Goal: Task Accomplishment & Management: Manage account settings

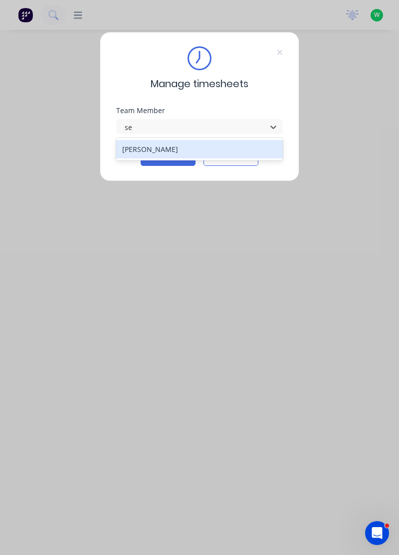
click at [189, 146] on div "[PERSON_NAME]" at bounding box center [199, 149] width 167 height 18
type input "se"
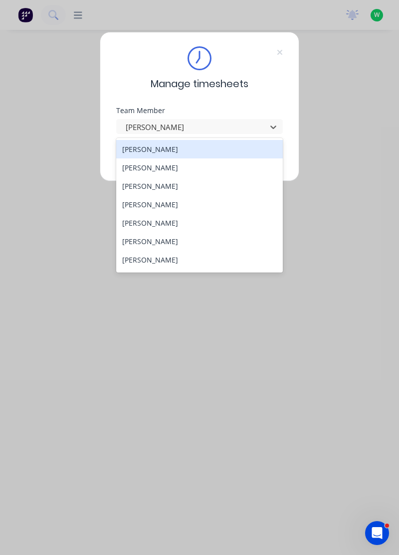
click at [196, 335] on div "Manage timesheets Team Member 27 results available. Use Up and Down to choose o…" at bounding box center [199, 277] width 399 height 555
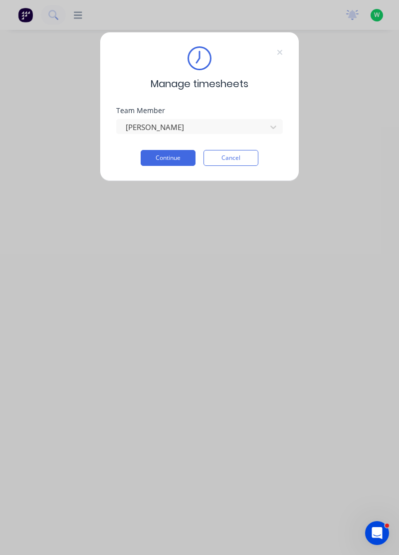
click at [179, 159] on button "Continue" at bounding box center [168, 158] width 55 height 16
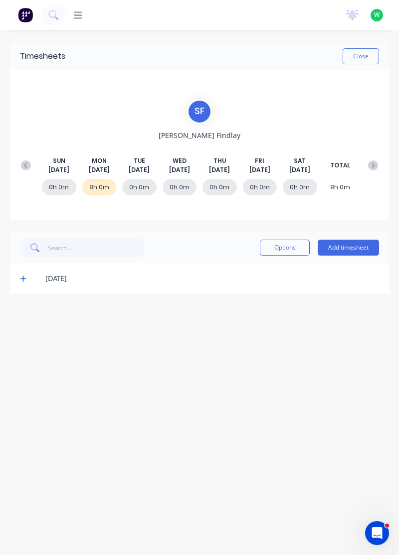
click at [361, 243] on button "Add timesheet" at bounding box center [347, 248] width 61 height 16
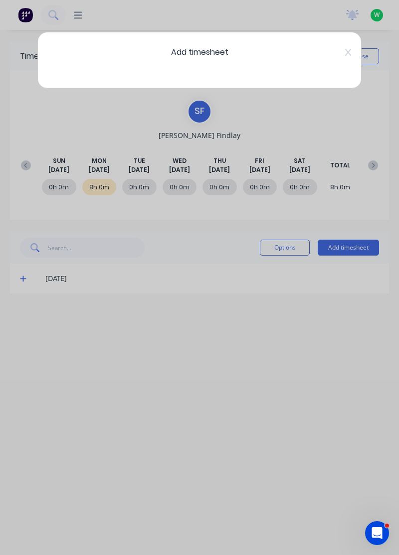
click at [290, 427] on div "Add timesheet" at bounding box center [199, 277] width 399 height 555
click at [285, 62] on div "Add timesheet" at bounding box center [199, 60] width 324 height 57
click at [361, 322] on div "Add timesheet" at bounding box center [199, 277] width 399 height 555
click at [350, 50] on icon at bounding box center [348, 52] width 6 height 7
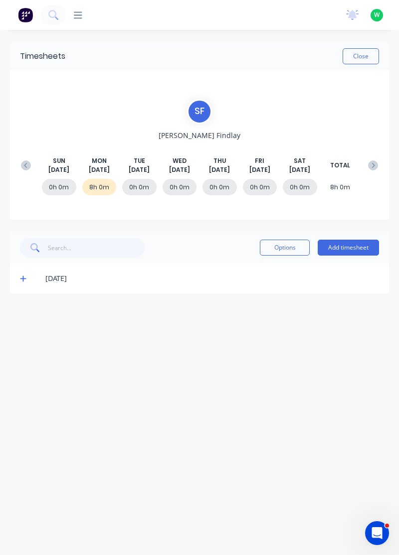
click at [367, 246] on button "Add timesheet" at bounding box center [347, 248] width 61 height 16
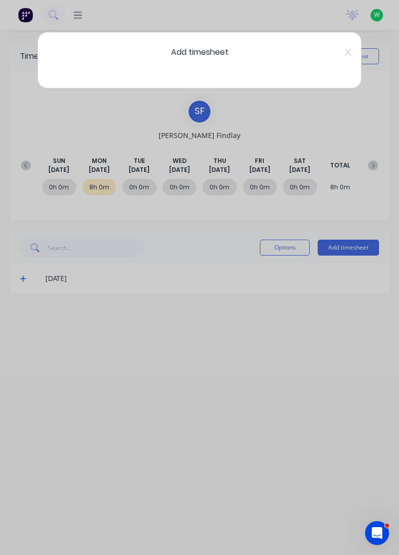
click at [347, 50] on icon at bounding box center [348, 52] width 6 height 8
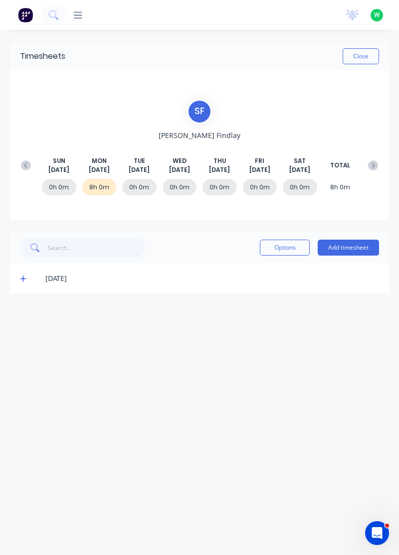
click at [356, 248] on button "Add timesheet" at bounding box center [347, 248] width 61 height 16
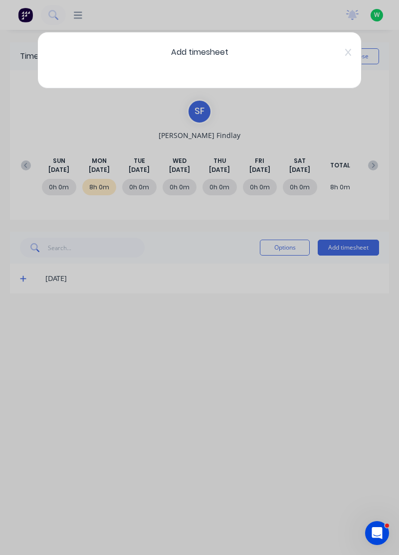
click at [176, 53] on span "Add timesheet" at bounding box center [199, 52] width 291 height 12
click at [167, 70] on div "Add timesheet" at bounding box center [199, 60] width 324 height 57
click at [152, 65] on div "Add timesheet" at bounding box center [199, 60] width 324 height 57
click at [179, 46] on div "Add timesheet" at bounding box center [199, 60] width 324 height 57
click at [172, 42] on div "Add timesheet" at bounding box center [199, 60] width 324 height 57
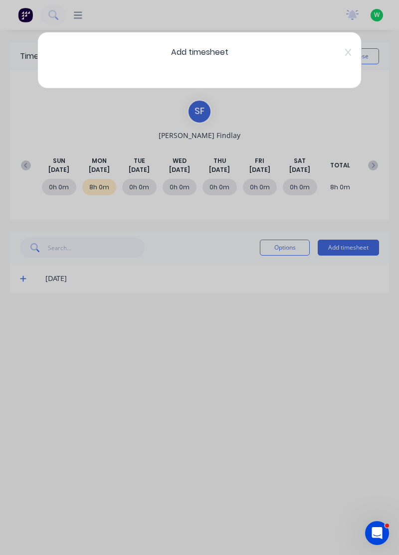
click at [150, 64] on div "Add timesheet" at bounding box center [199, 60] width 324 height 57
click at [143, 75] on div "Add timesheet" at bounding box center [199, 60] width 324 height 57
click at [184, 56] on span "Add timesheet" at bounding box center [199, 52] width 291 height 12
click at [177, 34] on div "Add timesheet" at bounding box center [199, 60] width 324 height 57
click at [345, 50] on icon at bounding box center [348, 52] width 6 height 8
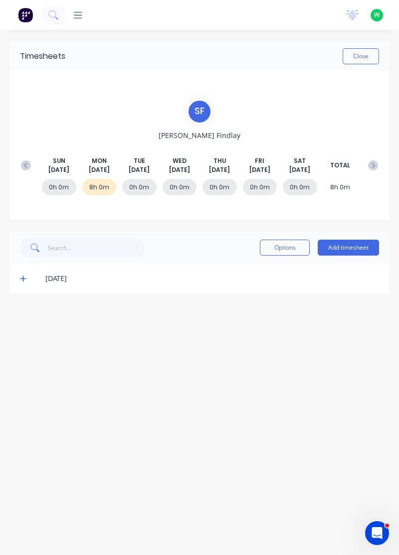
click at [335, 254] on button "Add timesheet" at bounding box center [347, 248] width 61 height 16
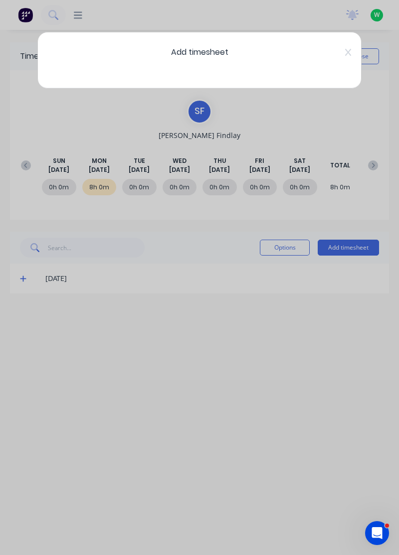
click at [346, 50] on icon at bounding box center [348, 52] width 6 height 7
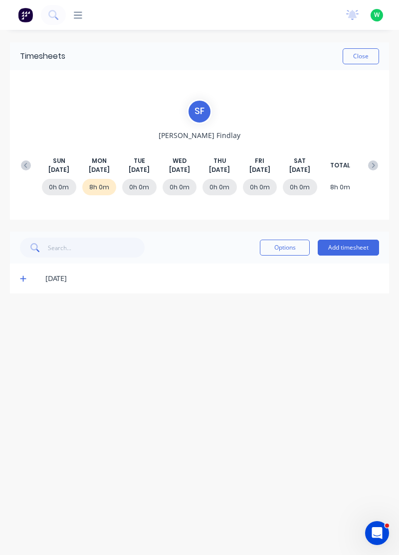
click at [139, 182] on div "0h 0m" at bounding box center [139, 187] width 34 height 16
click at [366, 247] on button "Add timesheet" at bounding box center [347, 248] width 61 height 16
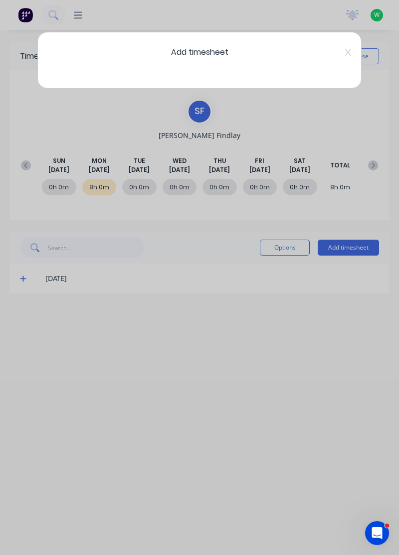
click at [348, 49] on icon at bounding box center [348, 52] width 6 height 8
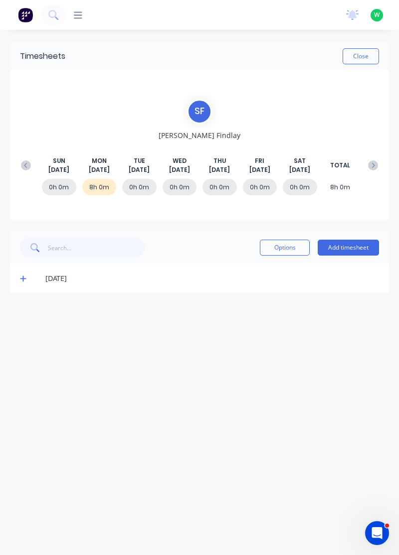
click at [29, 280] on span at bounding box center [24, 279] width 9 height 10
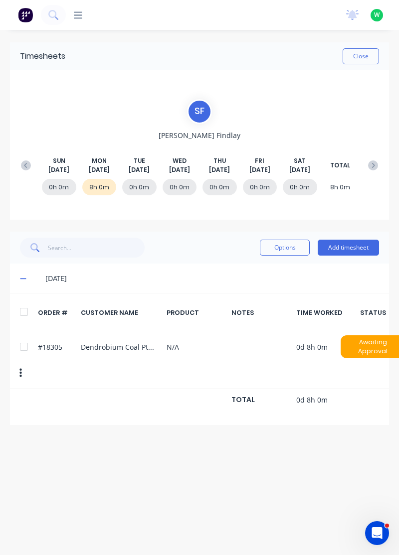
click at [22, 279] on icon at bounding box center [23, 279] width 6 height 1
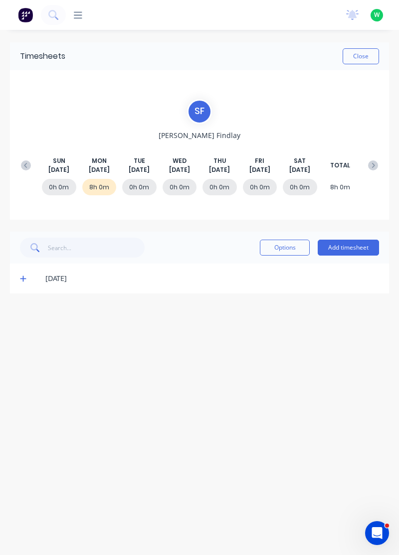
click at [356, 247] on button "Add timesheet" at bounding box center [347, 248] width 61 height 16
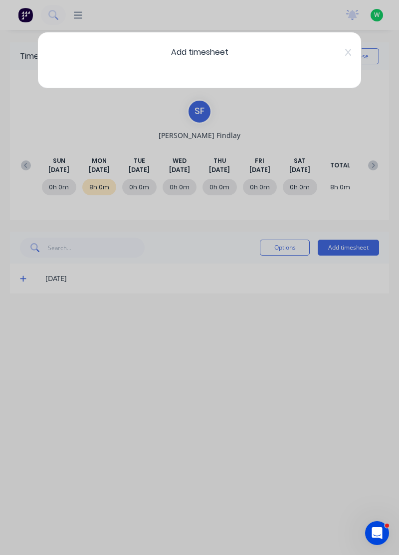
click at [222, 51] on span "Add timesheet" at bounding box center [199, 52] width 291 height 12
click at [346, 50] on icon at bounding box center [348, 52] width 6 height 7
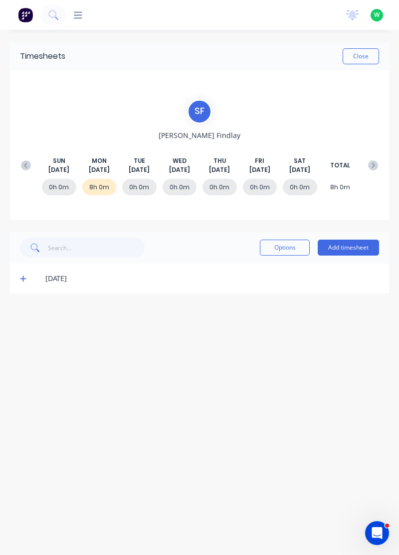
click at [139, 184] on div "0h 0m" at bounding box center [139, 187] width 34 height 16
click at [367, 243] on button "Add timesheet" at bounding box center [347, 248] width 61 height 16
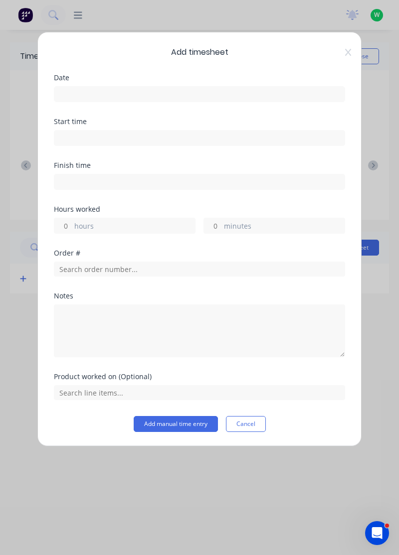
click at [120, 96] on input at bounding box center [199, 94] width 290 height 15
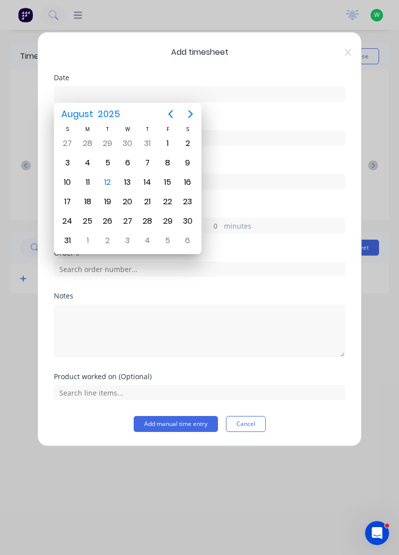
click at [106, 179] on div "12" at bounding box center [107, 182] width 15 height 15
type input "12/08/2025"
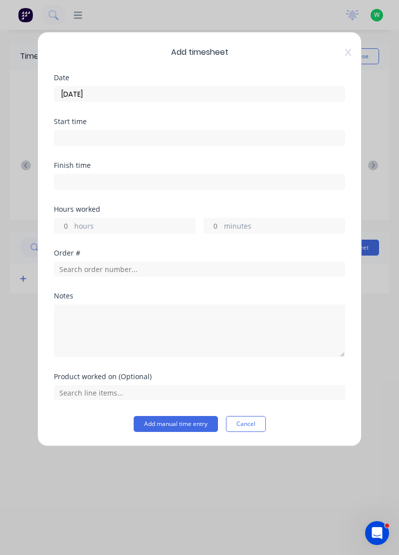
click at [67, 223] on input "hours" at bounding box center [62, 225] width 17 height 15
type input "8"
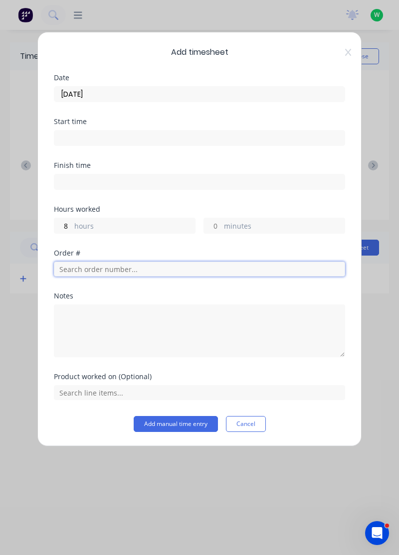
click at [162, 269] on input "text" at bounding box center [199, 269] width 291 height 15
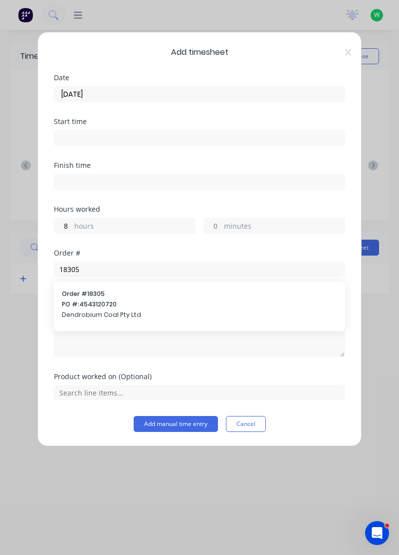
click at [185, 299] on div "Notes" at bounding box center [199, 325] width 291 height 65
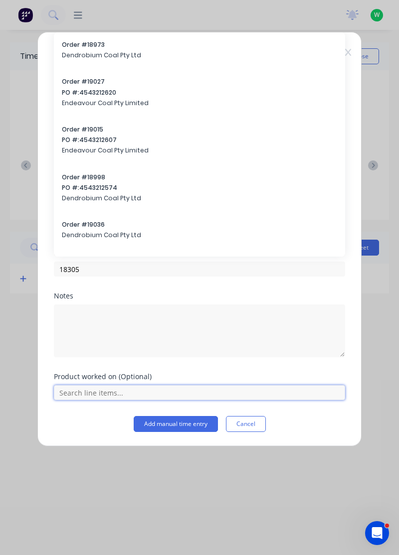
click at [183, 393] on input "text" at bounding box center [199, 392] width 291 height 15
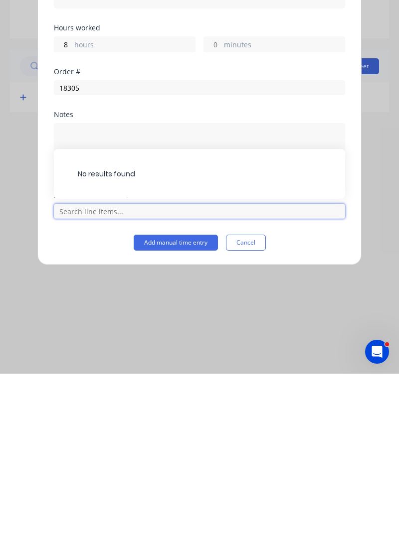
click at [184, 393] on input "text" at bounding box center [199, 392] width 291 height 15
click at [175, 391] on input "text" at bounding box center [199, 392] width 291 height 15
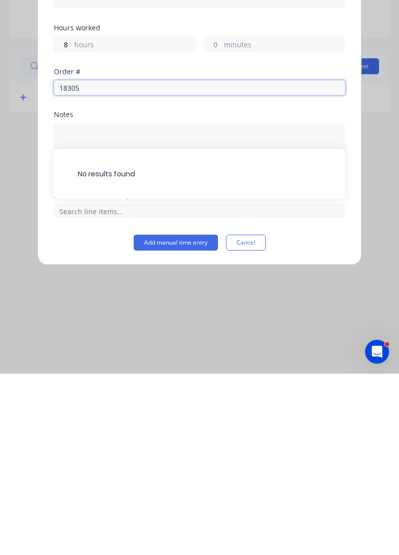
click at [146, 270] on input "18305" at bounding box center [199, 269] width 291 height 15
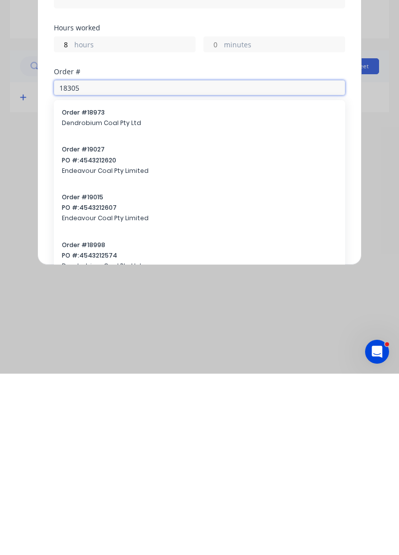
click at [143, 269] on input "18305" at bounding box center [199, 269] width 291 height 15
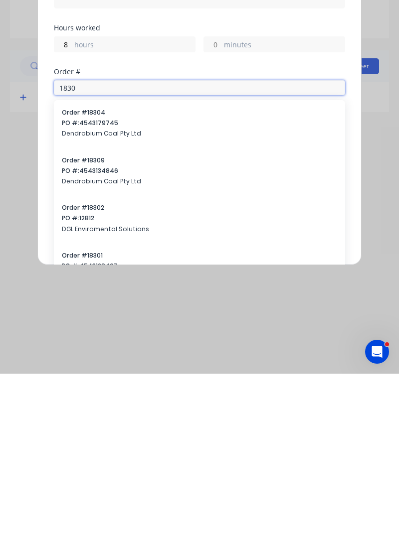
type input "18305"
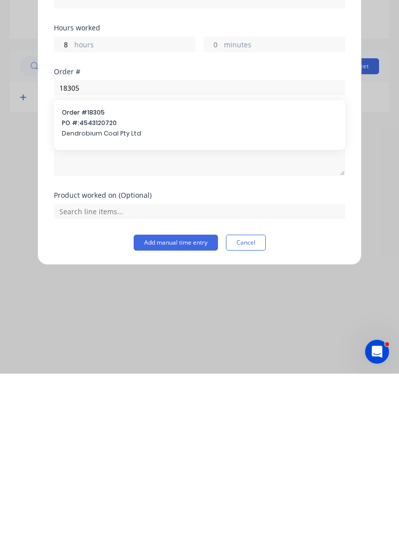
click at [127, 291] on span "Order # 18305" at bounding box center [199, 294] width 275 height 9
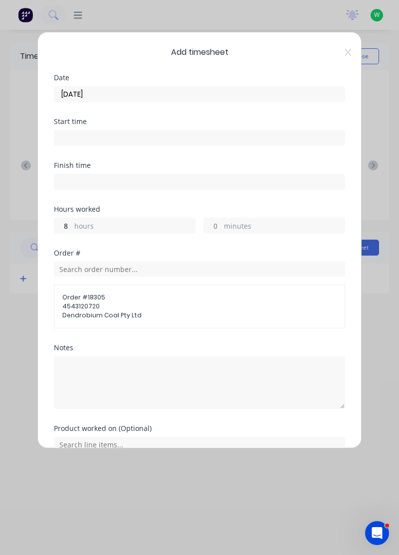
click at [110, 311] on span "Dendrobium Coal Pty Ltd" at bounding box center [199, 315] width 274 height 9
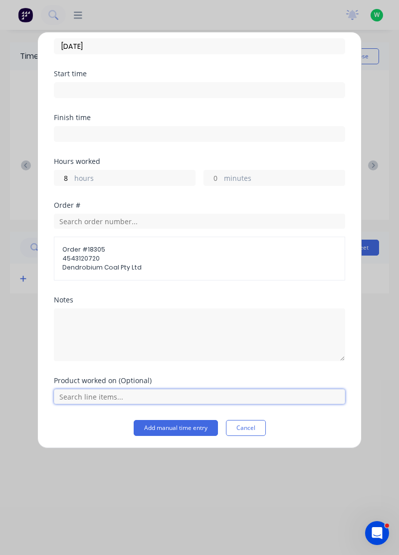
click at [125, 391] on input "text" at bounding box center [199, 396] width 291 height 15
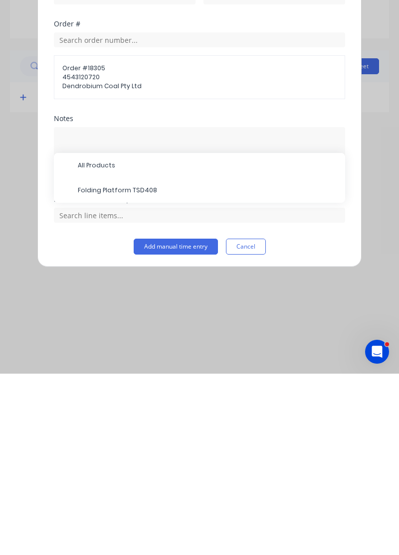
click at [97, 347] on span "All Products" at bounding box center [207, 346] width 259 height 9
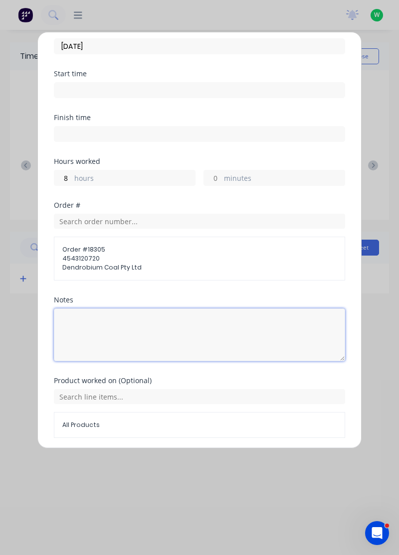
click at [173, 320] on textarea at bounding box center [199, 334] width 291 height 53
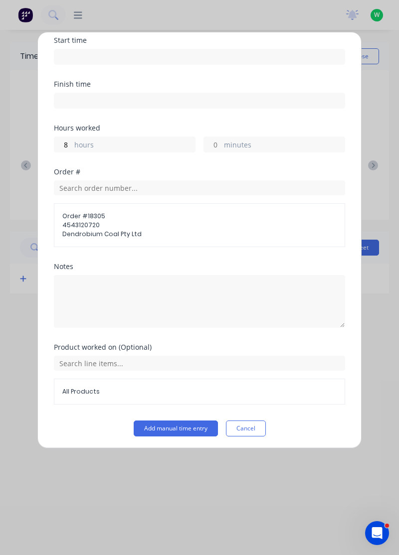
click at [300, 227] on span "4543120720" at bounding box center [199, 225] width 274 height 9
click at [180, 427] on button "Add manual time entry" at bounding box center [176, 429] width 84 height 16
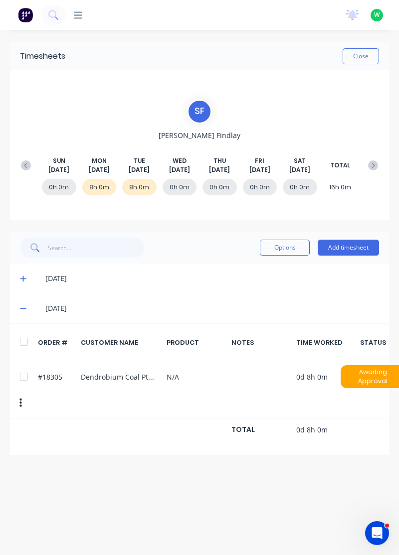
click at [367, 56] on button "Close" at bounding box center [360, 56] width 36 height 16
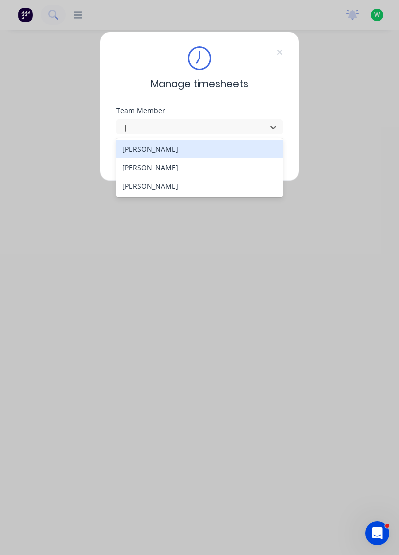
click at [175, 173] on div "Jared Betz" at bounding box center [199, 167] width 167 height 18
type input "j"
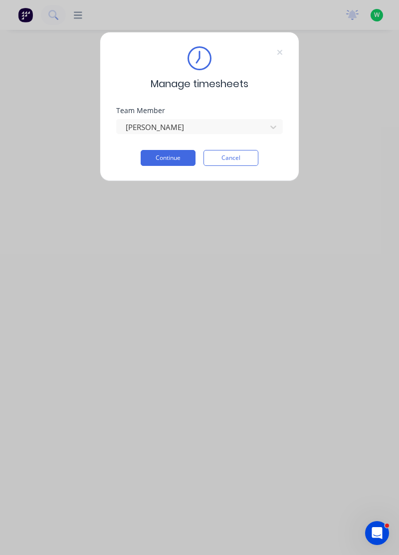
click at [169, 155] on button "Continue" at bounding box center [168, 158] width 55 height 16
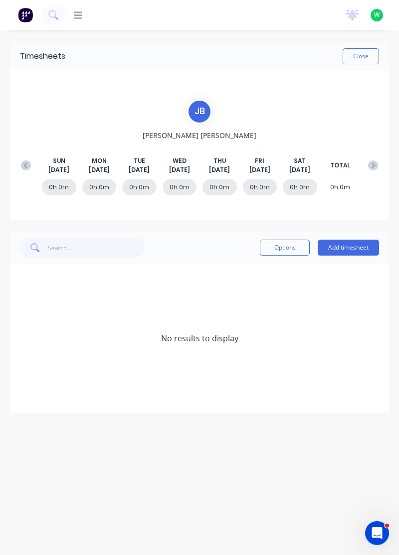
click at [355, 247] on button "Add timesheet" at bounding box center [347, 248] width 61 height 16
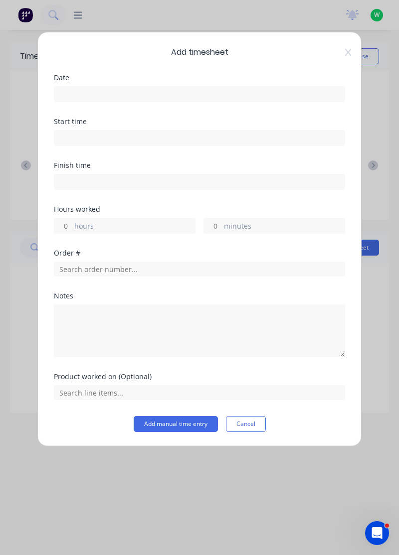
click at [126, 100] on input at bounding box center [199, 94] width 290 height 15
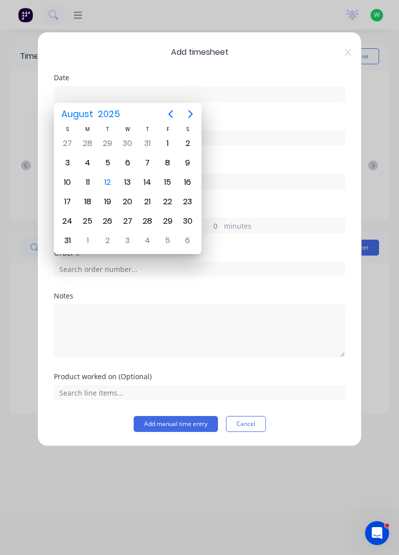
click at [112, 178] on div "12" at bounding box center [107, 182] width 15 height 15
type input "12/08/2025"
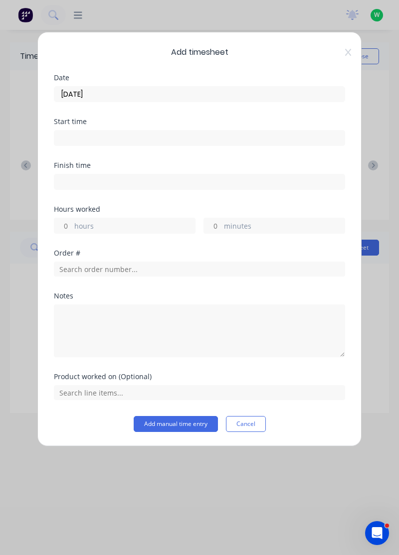
click at [125, 224] on label "hours" at bounding box center [134, 227] width 121 height 12
click at [72, 224] on input "hours" at bounding box center [62, 225] width 17 height 15
type input "8"
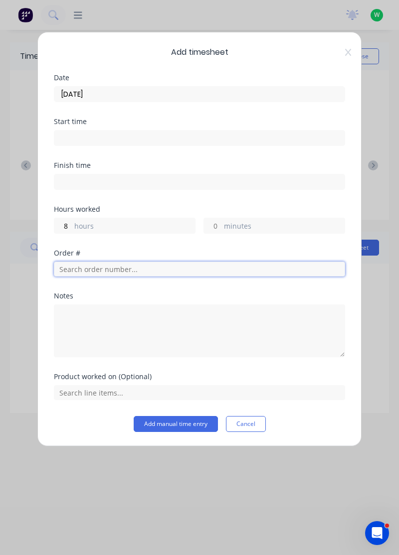
click at [119, 270] on input "text" at bounding box center [199, 269] width 291 height 15
type input "17943"
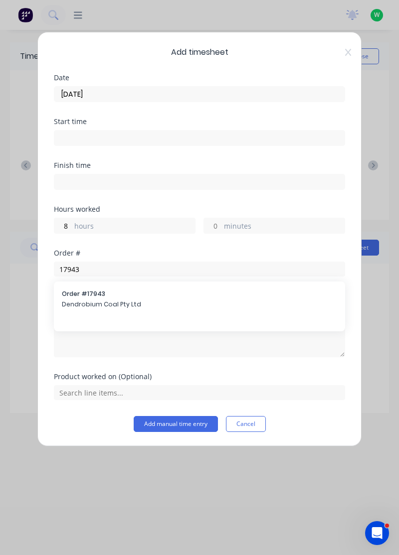
click at [96, 303] on span "Dendrobium Coal Pty Ltd" at bounding box center [199, 304] width 275 height 9
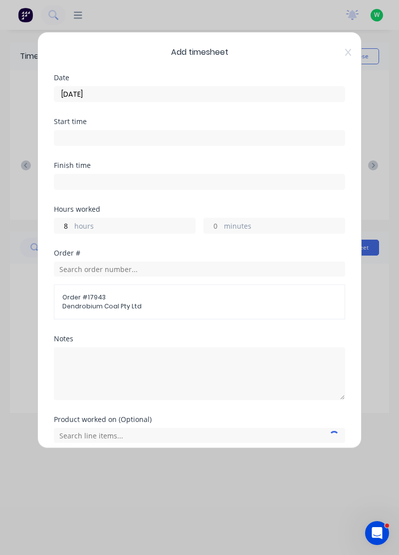
scroll to position [39, 0]
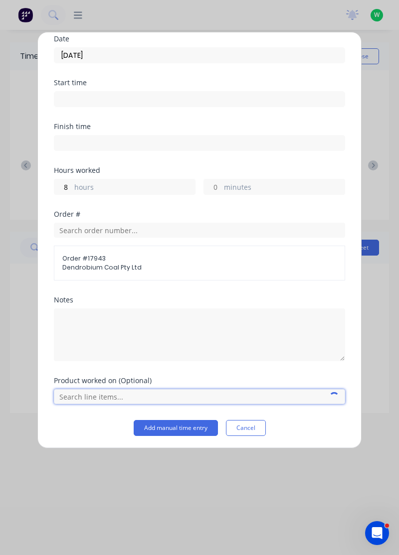
click at [327, 397] on input "text" at bounding box center [199, 396] width 291 height 15
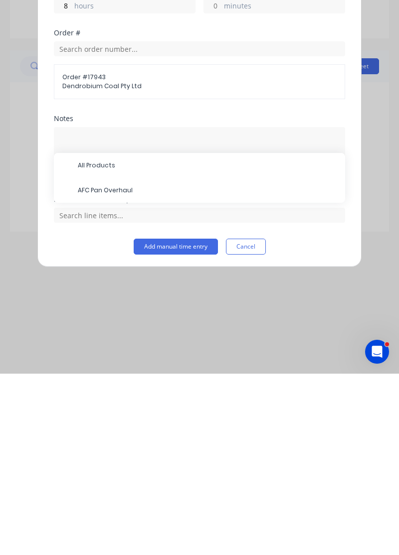
click at [118, 357] on div "All Products" at bounding box center [199, 346] width 291 height 25
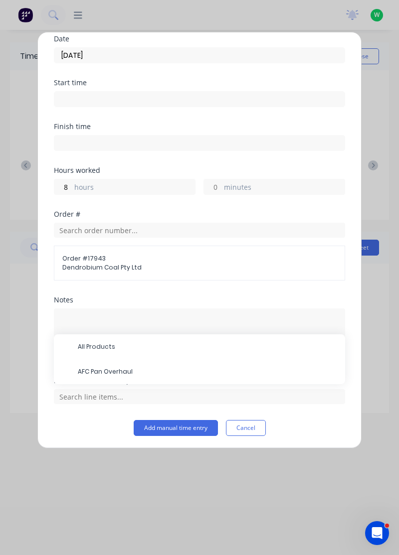
click at [123, 374] on span "AFC Pan Overhaul" at bounding box center [207, 371] width 259 height 9
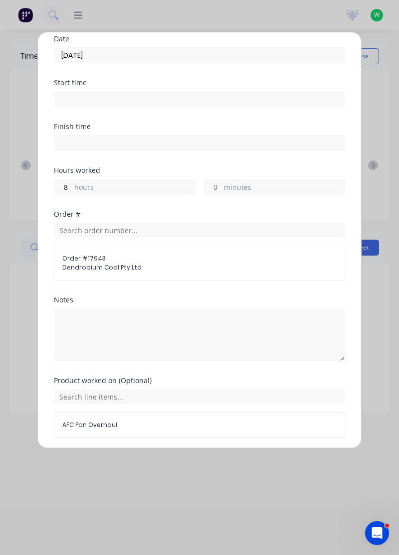
scroll to position [72, 0]
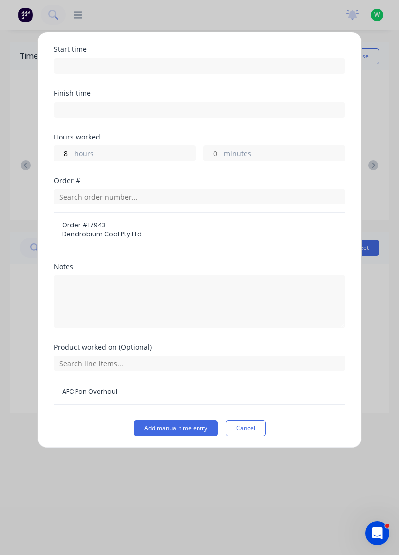
click at [179, 430] on button "Add manual time entry" at bounding box center [176, 429] width 84 height 16
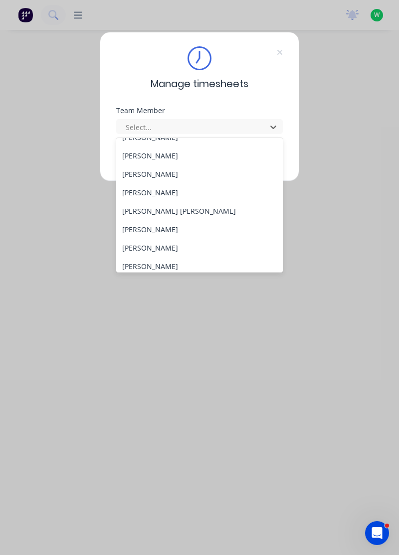
scroll to position [86, 0]
click at [152, 212] on div "[PERSON_NAME] [PERSON_NAME]" at bounding box center [199, 210] width 167 height 18
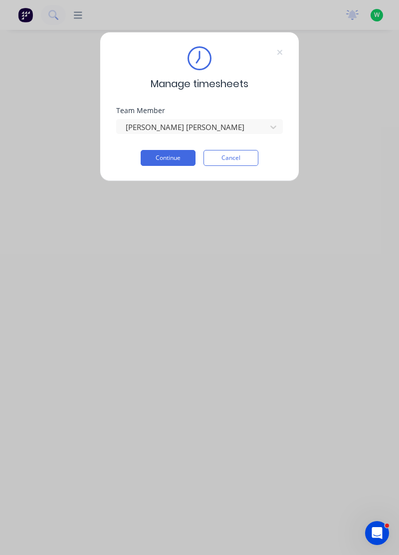
click at [176, 155] on button "Continue" at bounding box center [168, 158] width 55 height 16
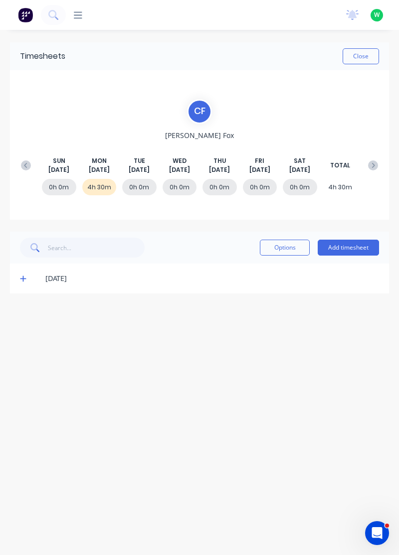
click at [28, 281] on span at bounding box center [24, 279] width 9 height 10
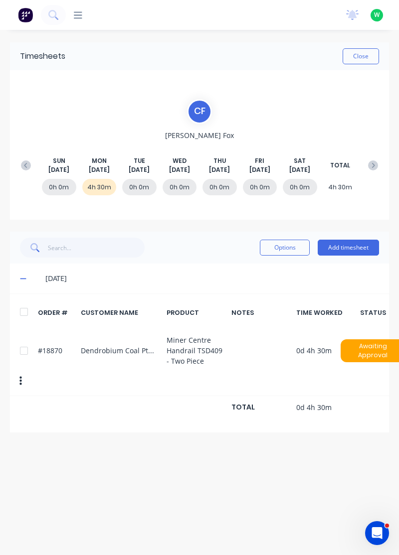
click at [353, 245] on button "Add timesheet" at bounding box center [347, 248] width 61 height 16
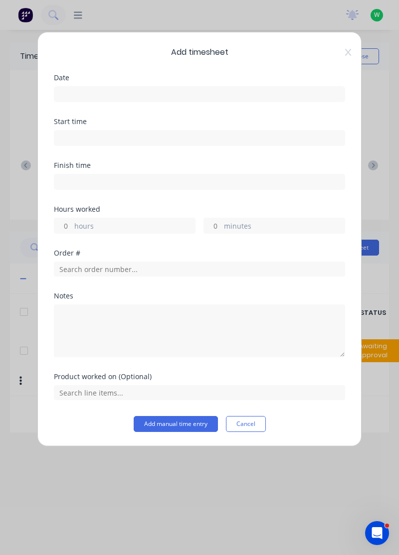
click at [261, 90] on input at bounding box center [199, 94] width 290 height 15
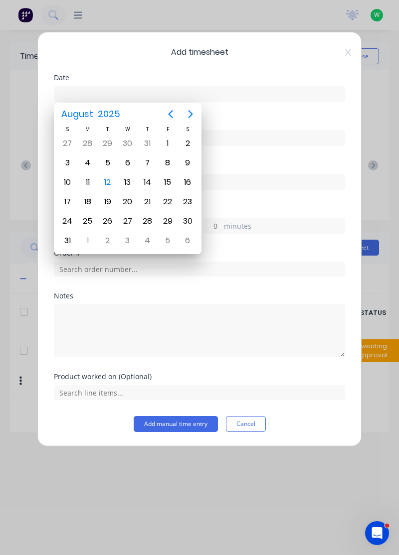
click at [88, 175] on div "11" at bounding box center [87, 182] width 15 height 15
type input "11/08/2025"
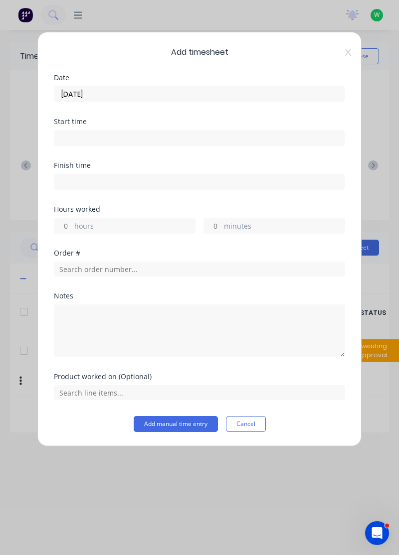
click at [143, 225] on label "hours" at bounding box center [134, 227] width 121 height 12
click at [72, 225] on input "hours" at bounding box center [62, 225] width 17 height 15
type input "4.5"
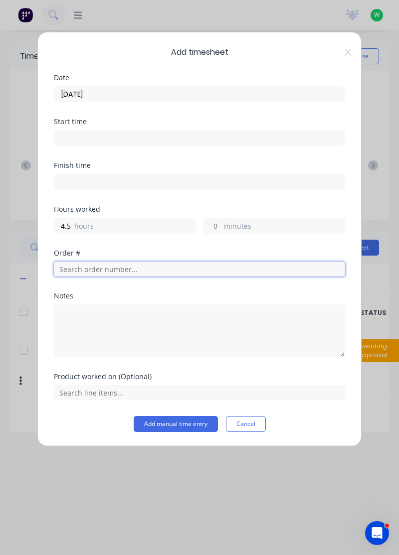
click at [175, 265] on input "text" at bounding box center [199, 269] width 291 height 15
type input "18991"
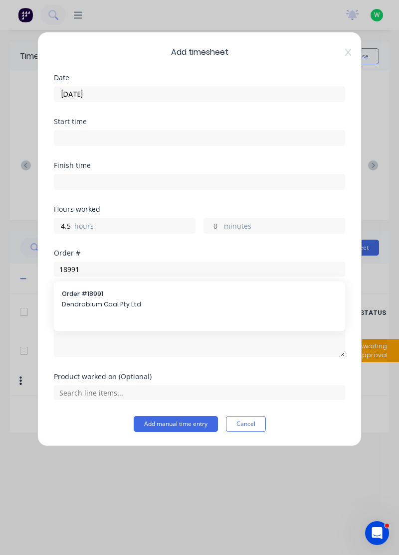
click at [160, 306] on span "Dendrobium Coal Pty Ltd" at bounding box center [199, 304] width 275 height 9
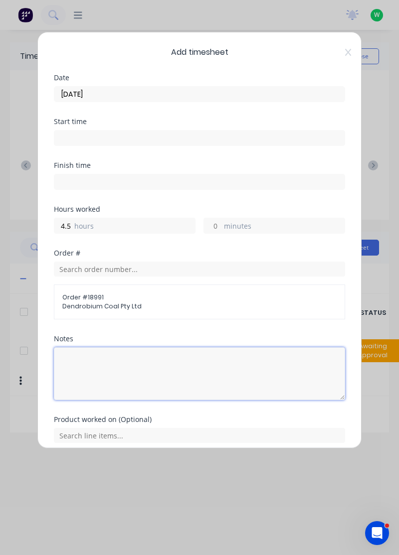
click at [208, 396] on textarea at bounding box center [199, 373] width 291 height 53
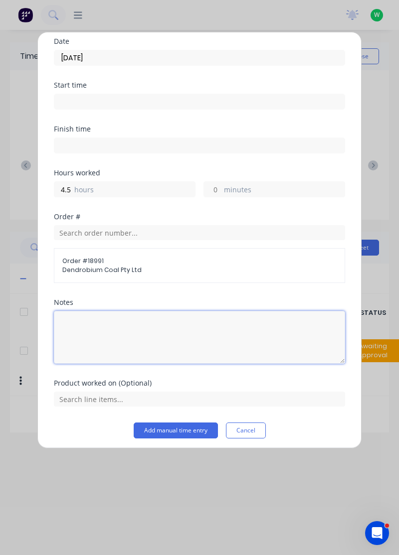
scroll to position [39, 0]
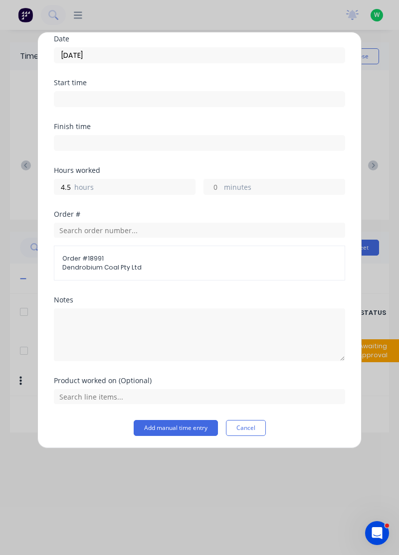
click at [372, 311] on div "Add timesheet Date 11/08/2025 Start time Finish time Hours worked 4.5 hours min…" at bounding box center [199, 277] width 399 height 555
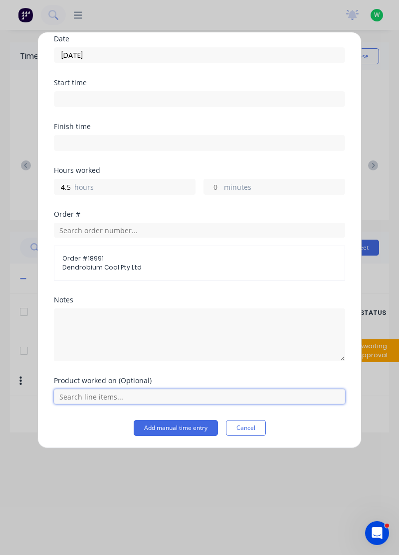
click at [265, 396] on input "text" at bounding box center [199, 396] width 291 height 15
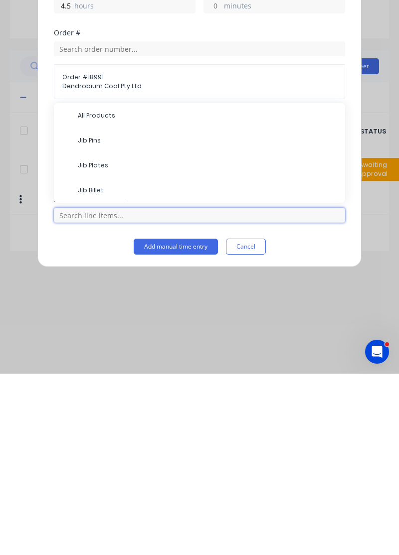
scroll to position [26, 0]
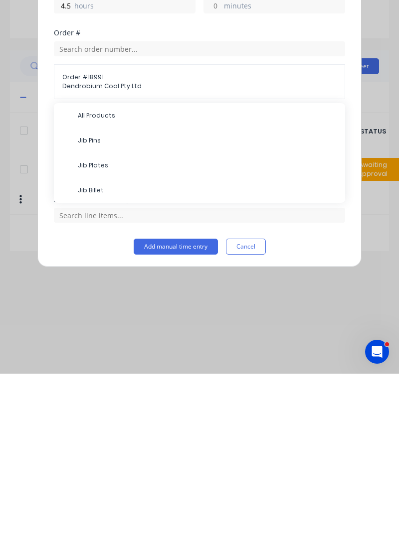
click at [137, 323] on span "Jib Pins" at bounding box center [207, 321] width 259 height 9
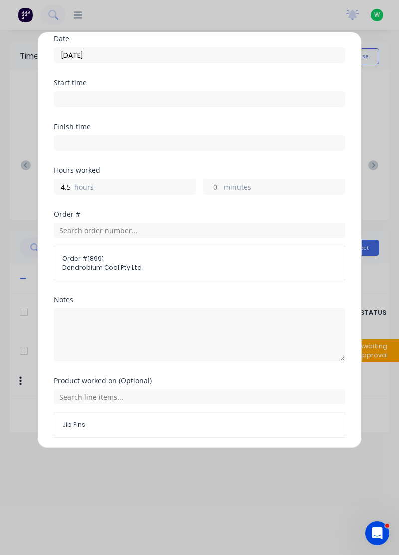
scroll to position [72, 0]
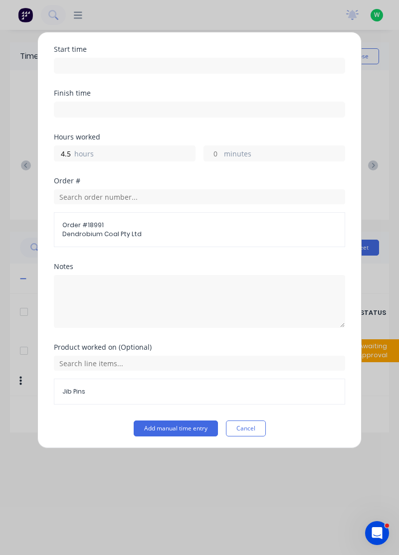
click at [186, 429] on button "Add manual time entry" at bounding box center [176, 429] width 84 height 16
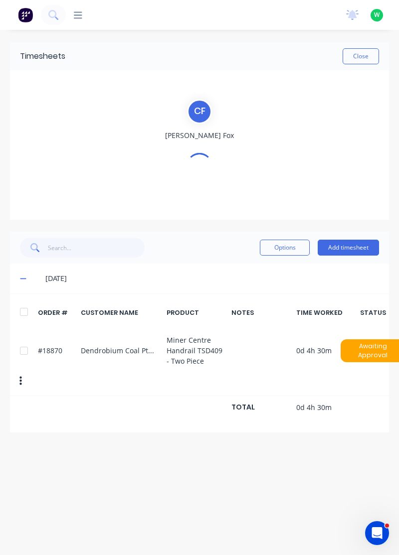
scroll to position [0, 0]
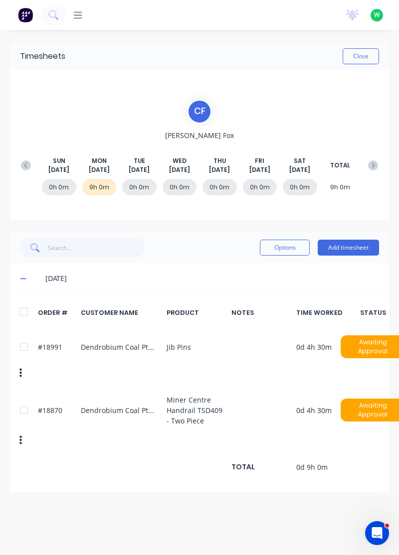
click at [358, 248] on button "Add timesheet" at bounding box center [347, 248] width 61 height 16
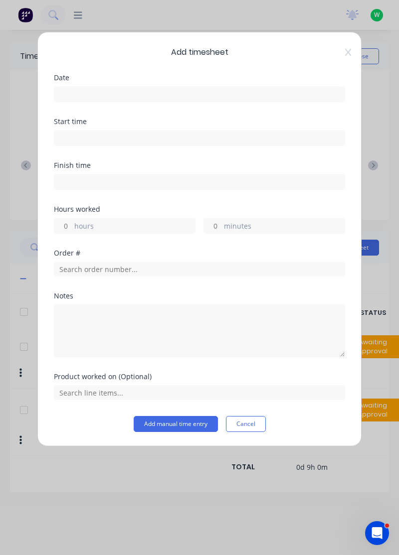
click at [257, 94] on input at bounding box center [199, 94] width 290 height 15
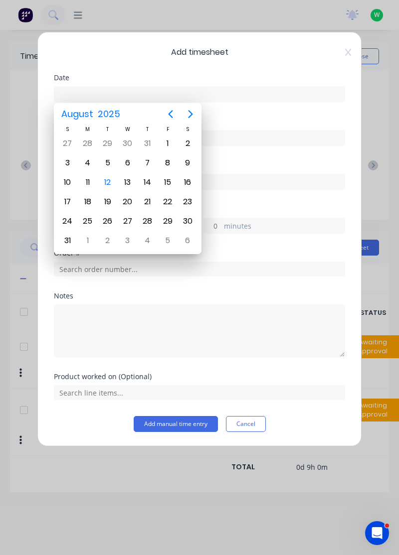
click at [101, 180] on div "12" at bounding box center [107, 182] width 15 height 15
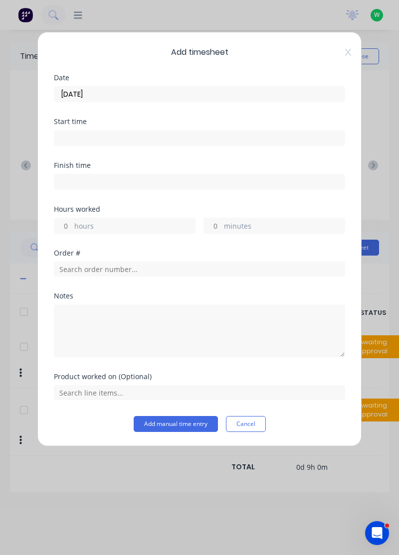
click at [320, 89] on input "12/08/2025" at bounding box center [199, 94] width 290 height 15
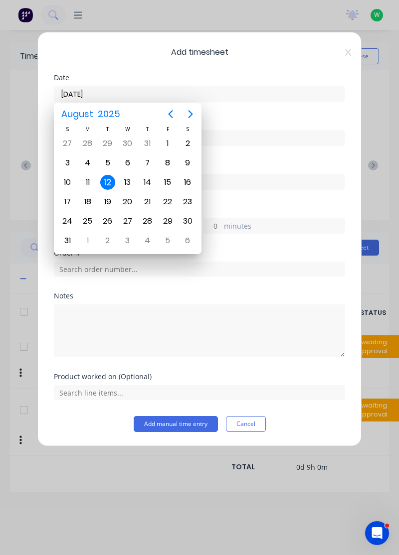
click at [84, 182] on div "11" at bounding box center [87, 182] width 15 height 15
type input "11/08/2025"
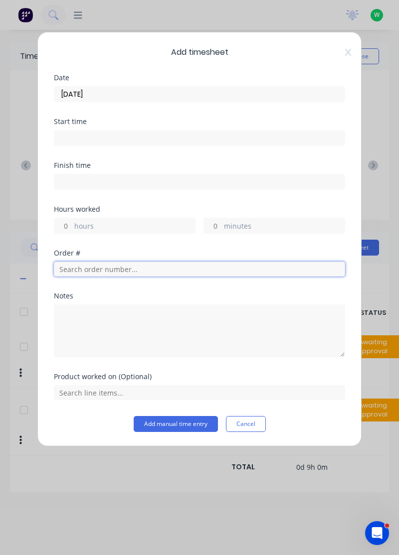
click at [185, 265] on input "text" at bounding box center [199, 269] width 291 height 15
type input "18391"
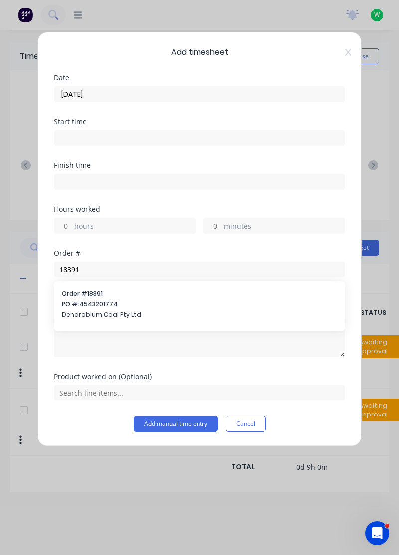
click at [135, 303] on span "PO #: 4543201774" at bounding box center [199, 304] width 275 height 9
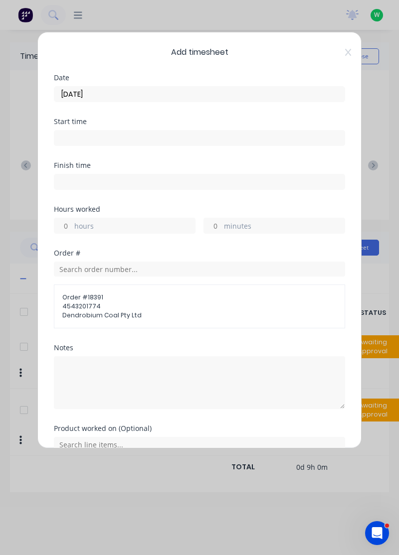
click at [137, 230] on label "hours" at bounding box center [134, 227] width 121 height 12
click at [72, 230] on input "hours" at bounding box center [62, 225] width 17 height 15
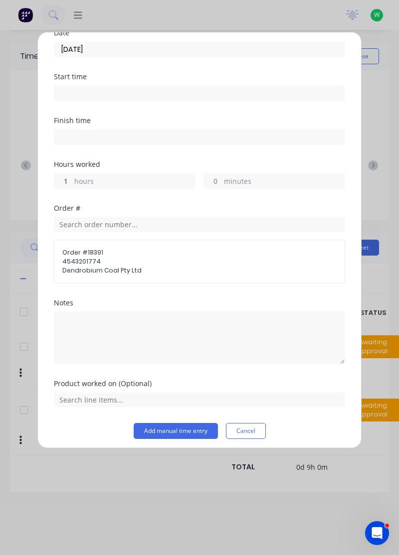
scroll to position [48, 0]
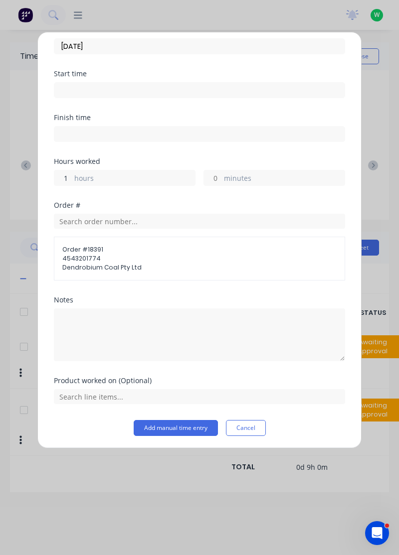
type input "1"
click at [361, 290] on div "Add timesheet Date 11/08/2025 Start time Finish time Hours worked 1 hours minut…" at bounding box center [199, 240] width 324 height 417
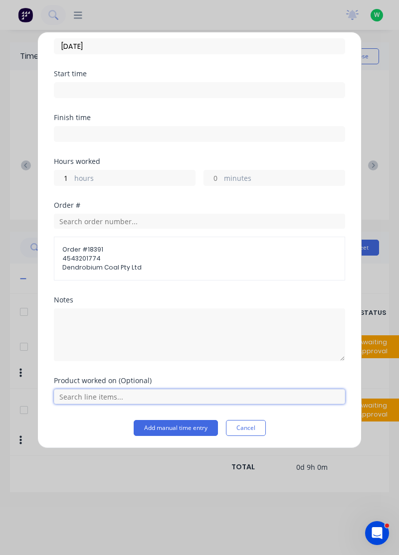
click at [199, 397] on input "text" at bounding box center [199, 396] width 291 height 15
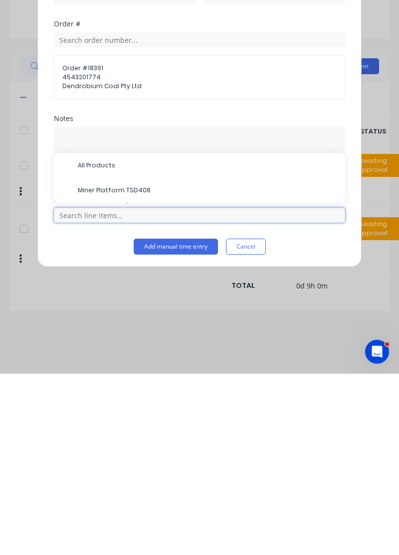
scroll to position [26, 0]
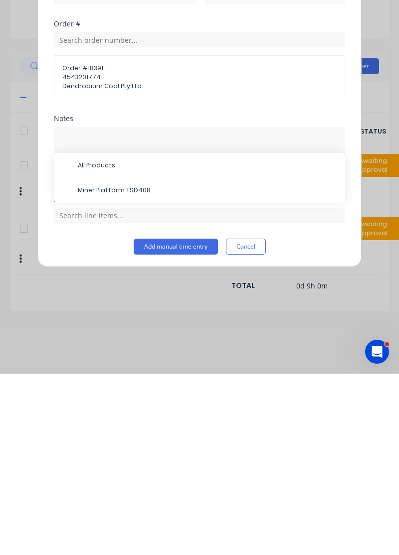
click at [163, 374] on span "Miner Platform TSD408" at bounding box center [207, 371] width 259 height 9
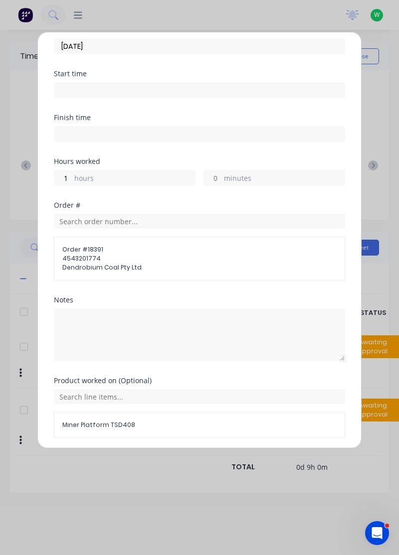
scroll to position [81, 0]
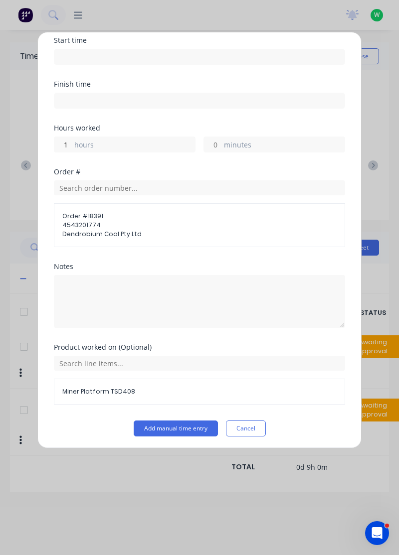
click at [185, 427] on button "Add manual time entry" at bounding box center [176, 429] width 84 height 16
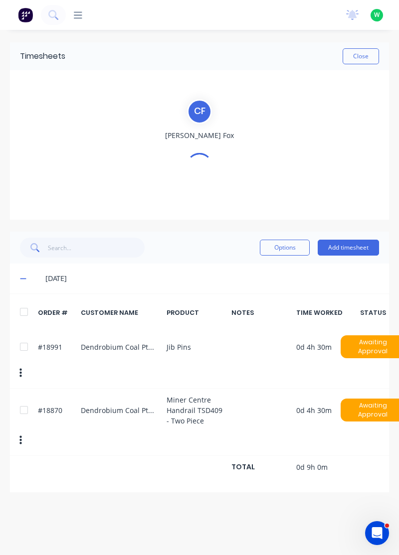
scroll to position [0, 0]
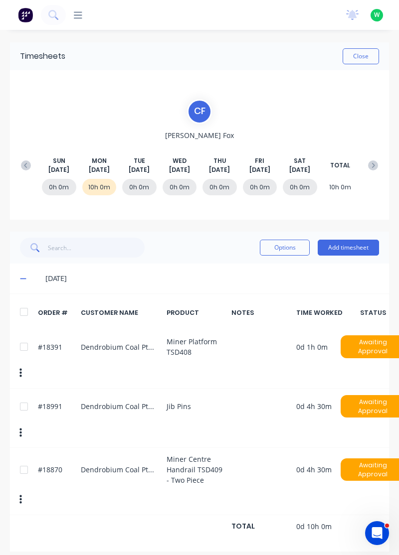
click at [15, 277] on div "11/08/25" at bounding box center [199, 279] width 379 height 30
click at [21, 280] on icon at bounding box center [23, 278] width 6 height 7
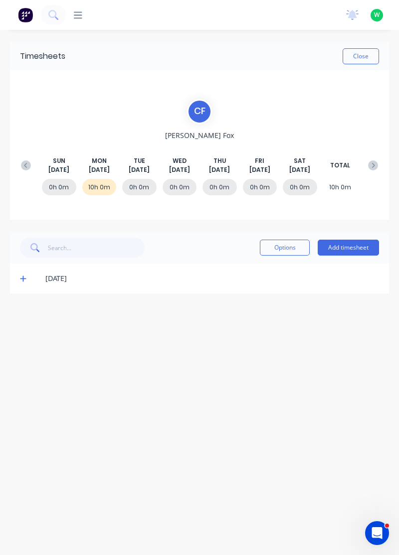
click at [350, 250] on button "Add timesheet" at bounding box center [347, 248] width 61 height 16
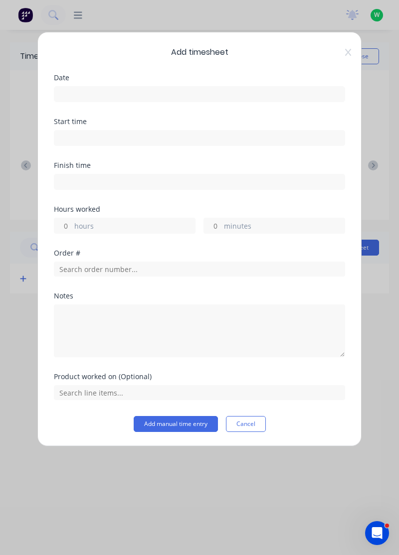
click at [239, 93] on input at bounding box center [199, 94] width 290 height 15
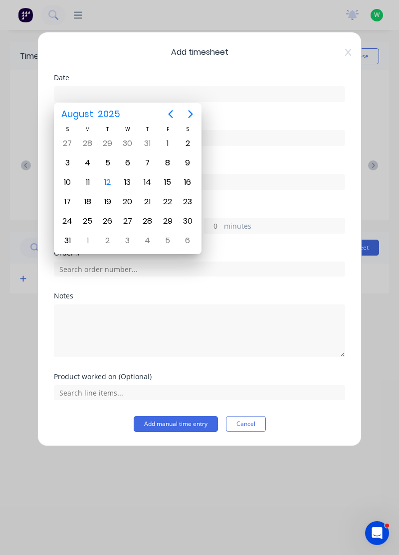
click at [110, 184] on div "12" at bounding box center [107, 182] width 15 height 15
type input "12/08/2025"
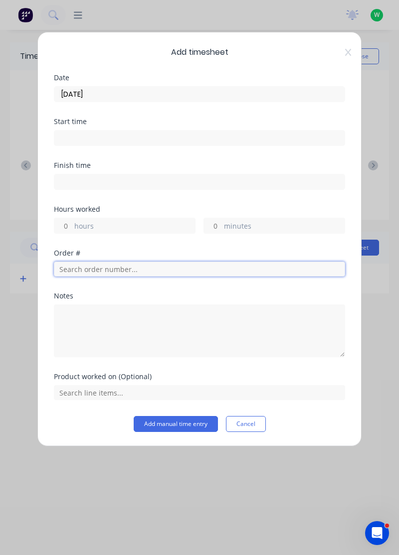
click at [201, 265] on input "text" at bounding box center [199, 269] width 291 height 15
type input "1"
type input "18991"
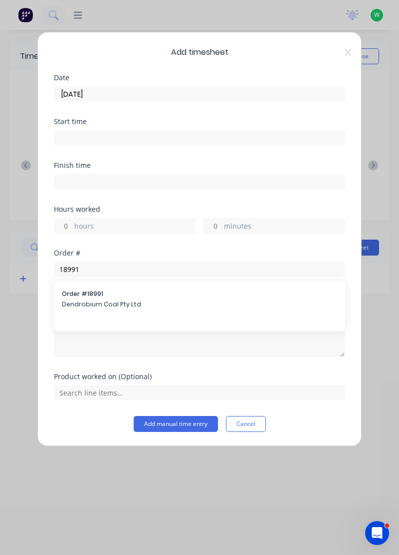
click at [153, 300] on span "Dendrobium Coal Pty Ltd" at bounding box center [199, 304] width 275 height 9
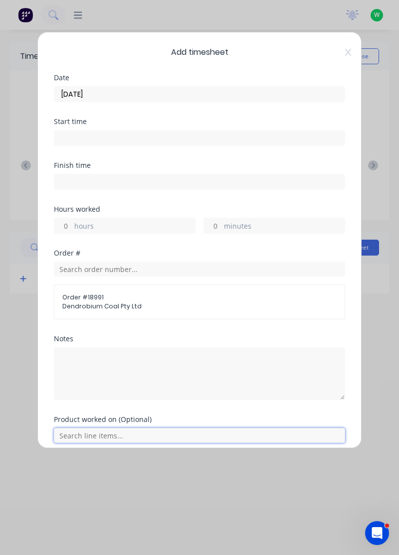
click at [213, 436] on input "text" at bounding box center [199, 435] width 291 height 15
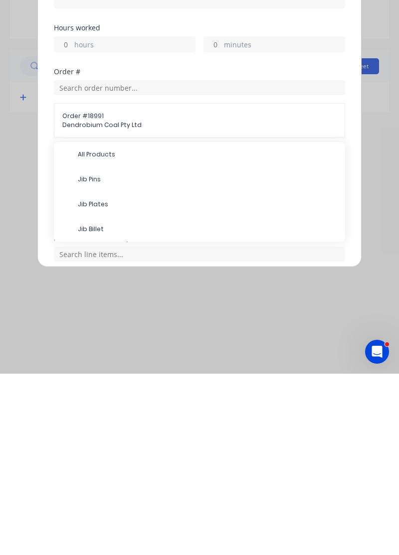
click at [95, 408] on span "Jib Billet" at bounding box center [207, 410] width 259 height 9
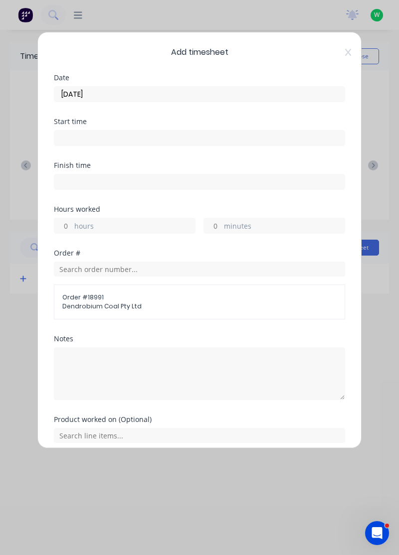
click at [122, 221] on label "hours" at bounding box center [134, 227] width 121 height 12
click at [72, 221] on input "hours" at bounding box center [62, 225] width 17 height 15
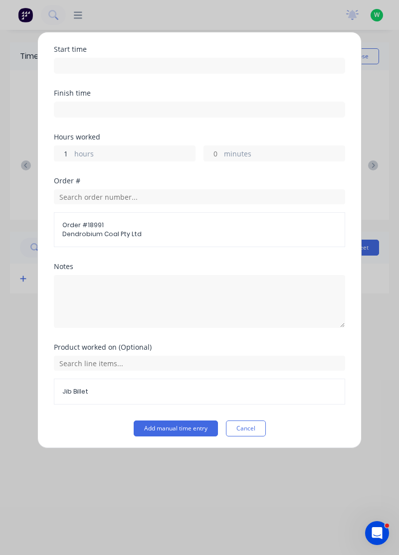
scroll to position [37, 0]
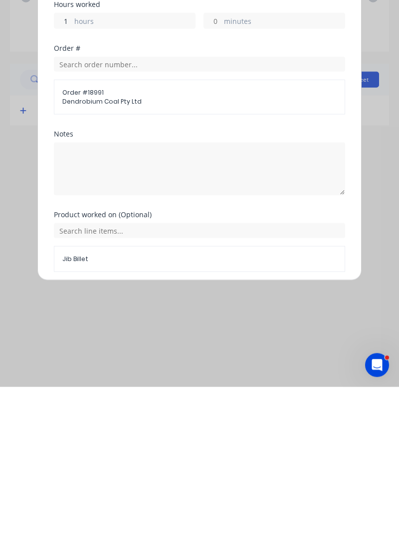
type input "1"
click at [176, 464] on button "Add manual time entry" at bounding box center [176, 464] width 84 height 16
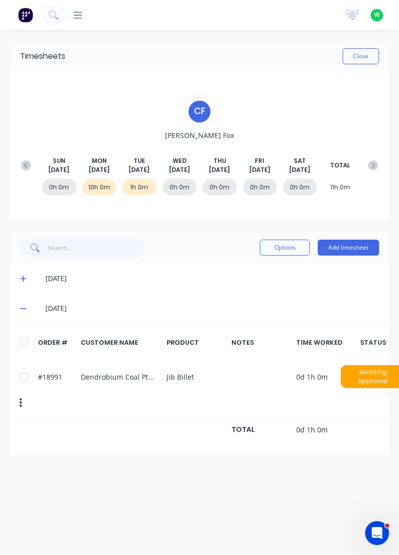
click at [356, 245] on button "Add timesheet" at bounding box center [347, 248] width 61 height 16
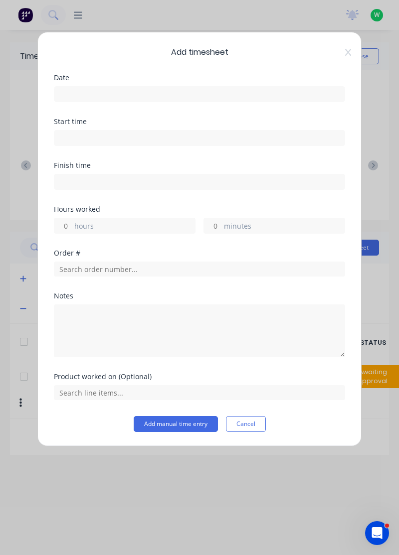
click at [218, 98] on input at bounding box center [199, 94] width 290 height 15
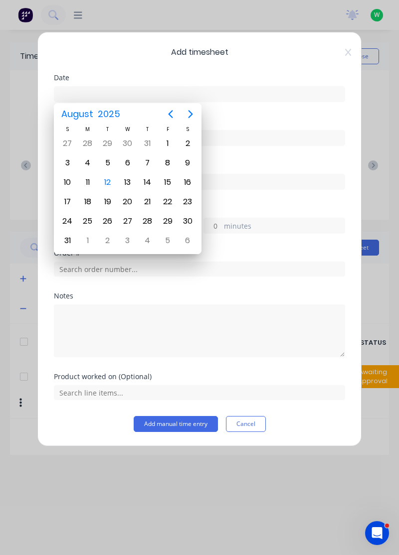
click at [108, 184] on div "12" at bounding box center [107, 182] width 15 height 15
type input "12/08/2025"
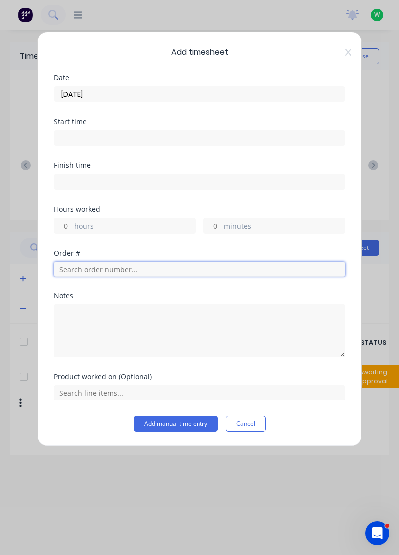
click at [144, 269] on input "text" at bounding box center [199, 269] width 291 height 15
type input "18721"
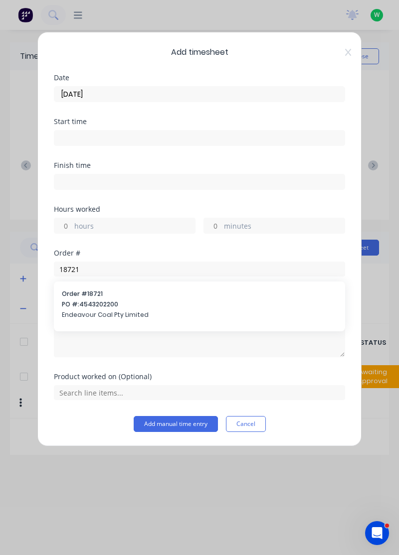
click at [146, 302] on span "PO #: 4543202200" at bounding box center [199, 304] width 275 height 9
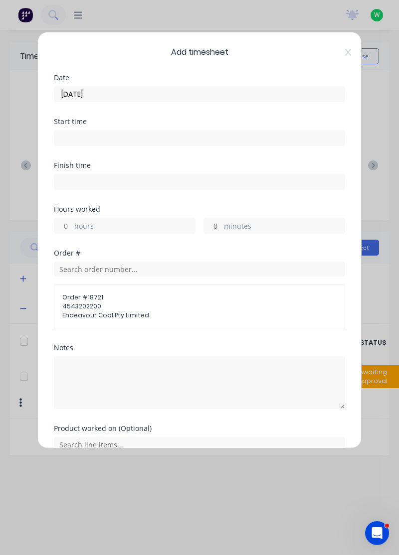
scroll to position [12, 0]
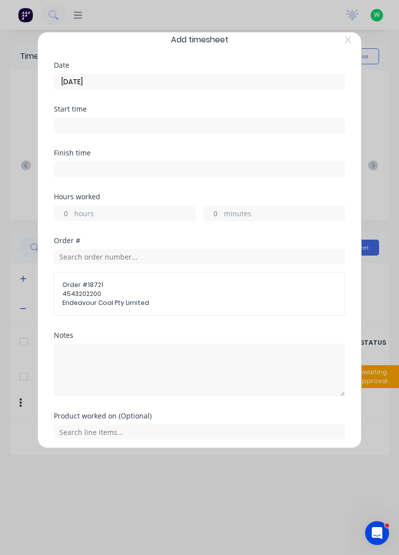
click at [141, 210] on label "hours" at bounding box center [134, 214] width 121 height 12
click at [72, 210] on input "hours" at bounding box center [62, 213] width 17 height 15
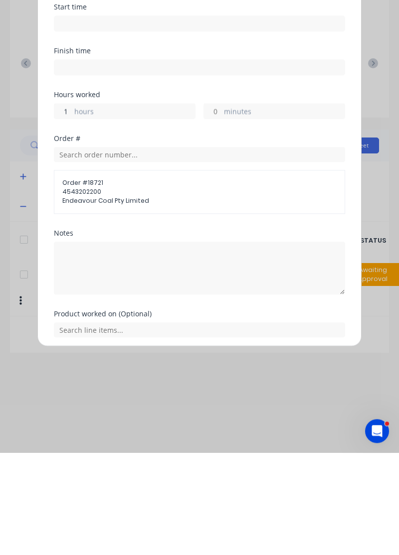
type input "1"
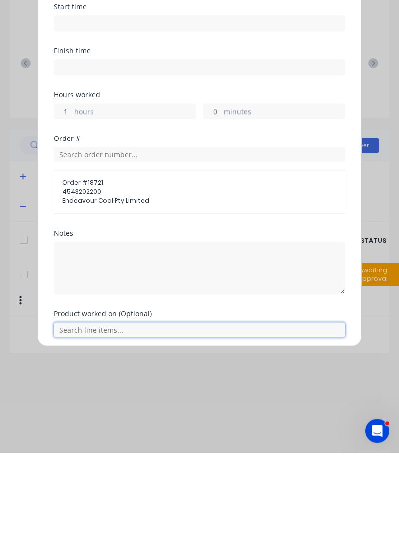
click at [169, 433] on input "text" at bounding box center [199, 432] width 291 height 15
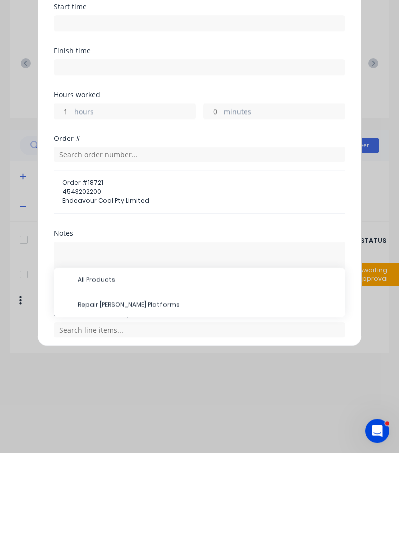
click at [186, 409] on span "Repair Joy Miner Platforms" at bounding box center [207, 407] width 259 height 9
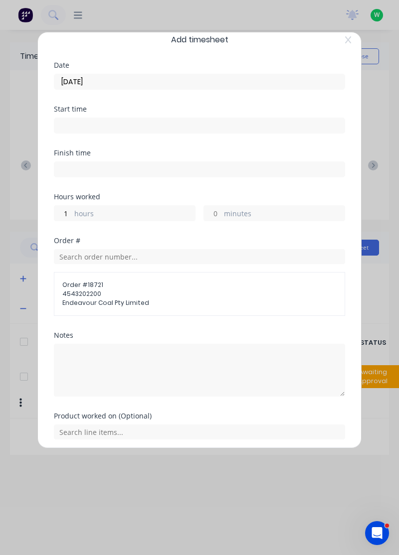
scroll to position [46, 0]
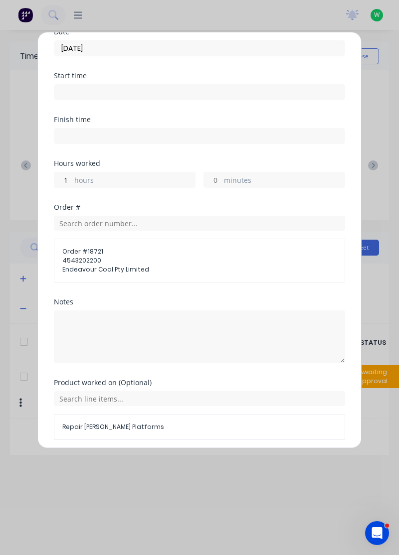
click at [185, 464] on button "Add manual time entry" at bounding box center [176, 464] width 84 height 16
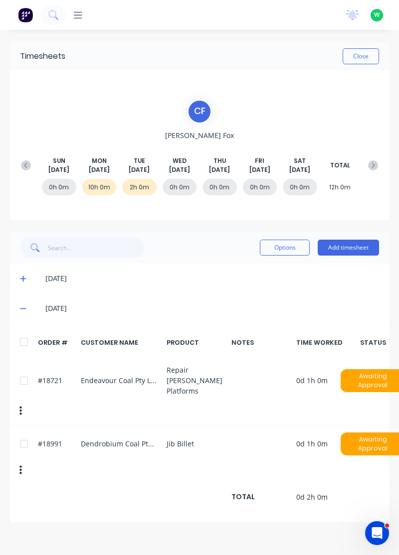
click at [367, 250] on button "Add timesheet" at bounding box center [347, 248] width 61 height 16
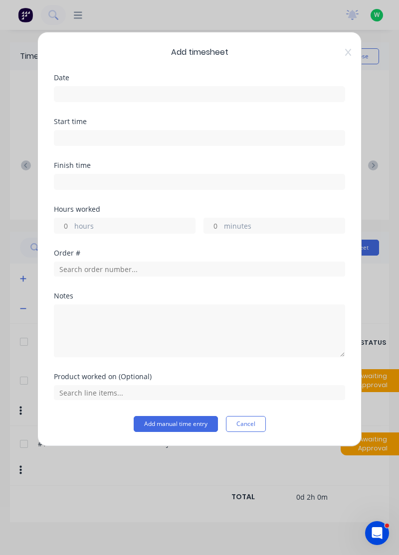
click at [259, 98] on input at bounding box center [199, 94] width 290 height 15
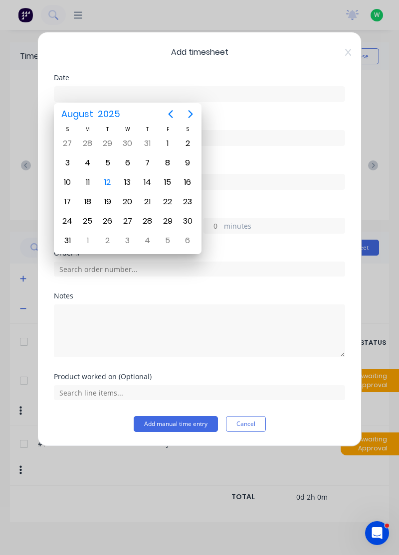
click at [103, 181] on div "12" at bounding box center [107, 182] width 15 height 15
type input "12/08/2025"
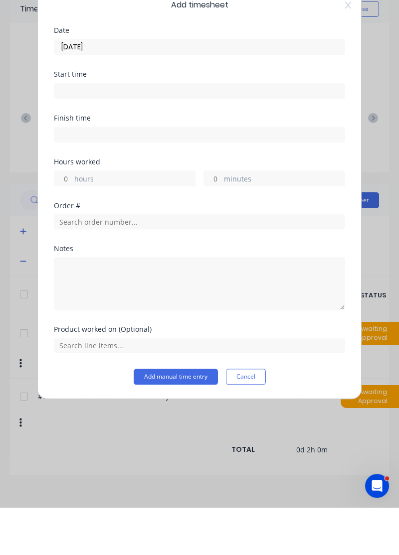
click at [254, 421] on button "Cancel" at bounding box center [246, 424] width 40 height 16
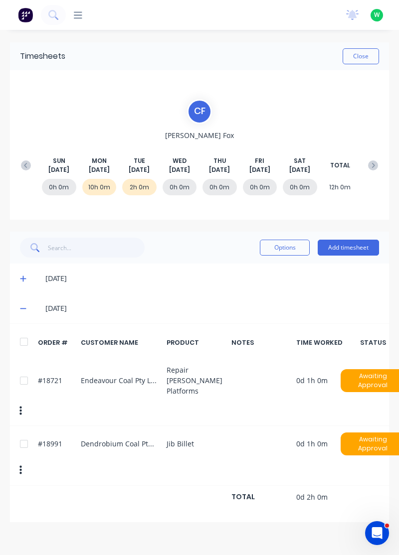
click at [358, 248] on button "Add timesheet" at bounding box center [347, 248] width 61 height 16
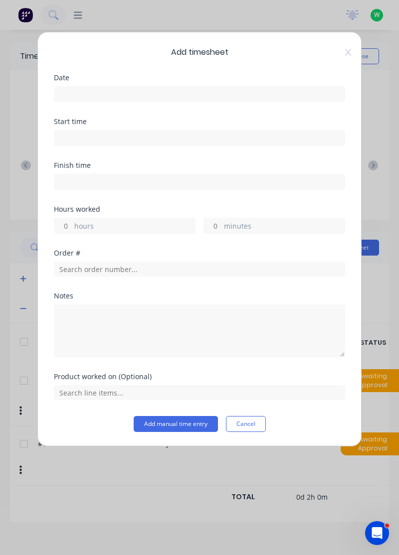
click at [100, 97] on input at bounding box center [199, 94] width 290 height 15
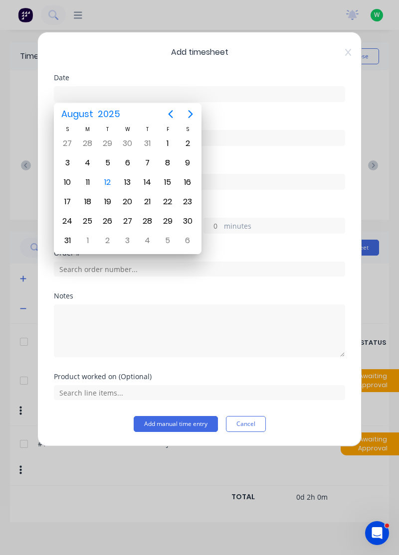
click at [115, 179] on div "12" at bounding box center [108, 182] width 20 height 19
type input "12/08/2025"
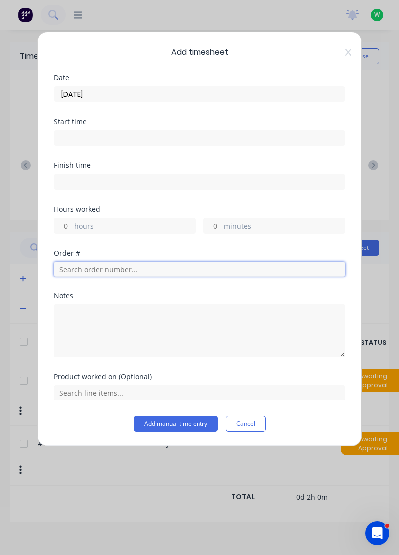
click at [123, 264] on input "text" at bounding box center [199, 269] width 291 height 15
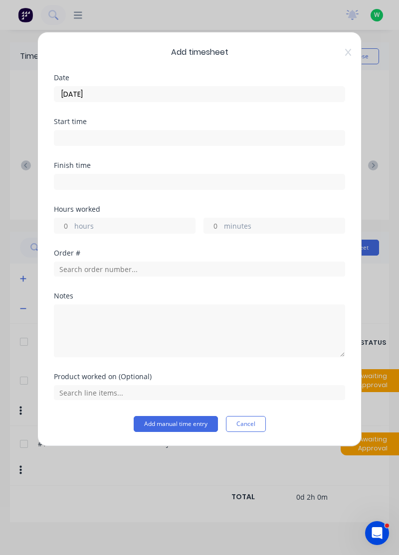
click at [349, 49] on icon at bounding box center [348, 52] width 6 height 8
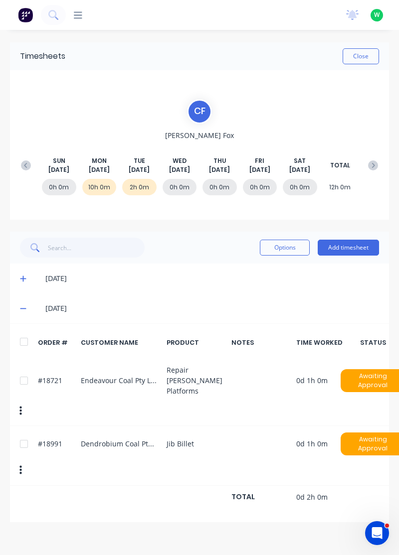
click at [31, 171] on button at bounding box center [26, 165] width 20 height 18
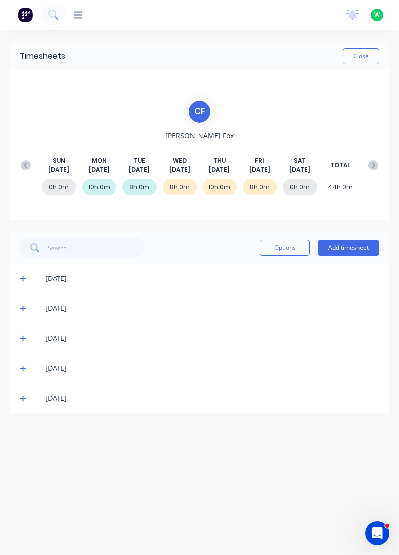
click at [266, 185] on div "8h 0m" at bounding box center [260, 187] width 34 height 16
click at [21, 397] on icon at bounding box center [23, 399] width 6 height 6
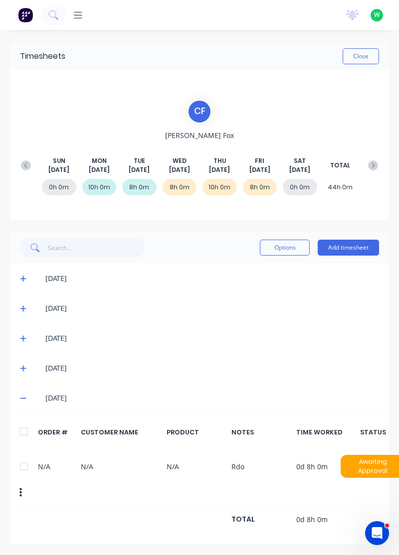
click at [28, 398] on span at bounding box center [24, 398] width 9 height 10
click at [25, 369] on icon at bounding box center [23, 368] width 6 height 7
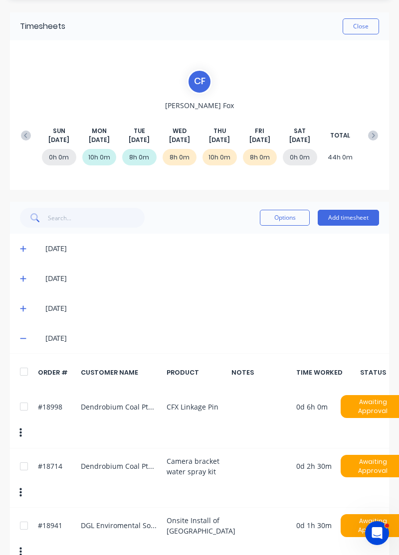
scroll to position [25, 0]
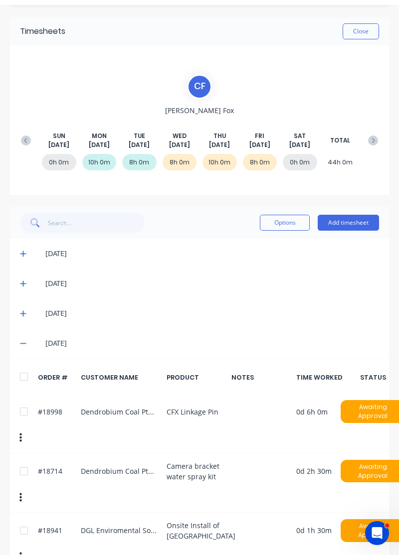
click at [26, 344] on span at bounding box center [24, 343] width 9 height 10
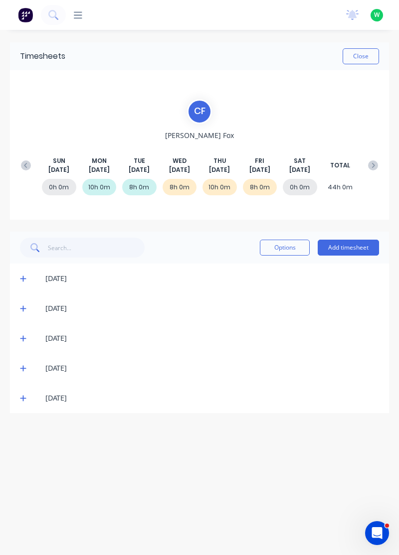
scroll to position [0, 0]
click at [22, 310] on icon at bounding box center [23, 308] width 6 height 7
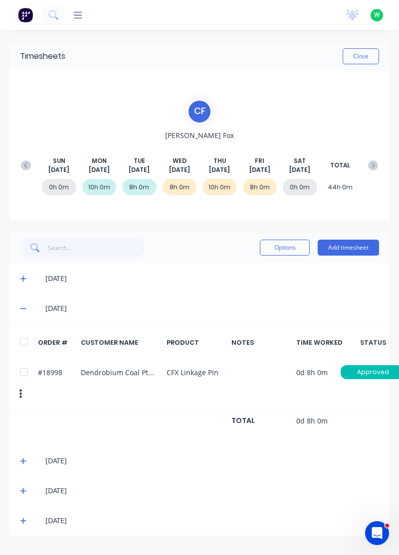
click at [22, 277] on icon at bounding box center [23, 278] width 6 height 7
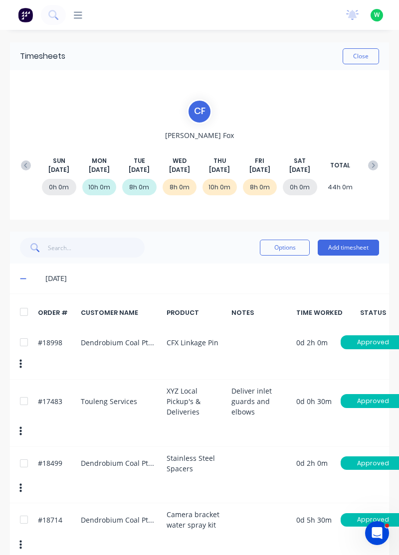
click at [10, 291] on div "04/08/25" at bounding box center [199, 279] width 379 height 30
click at [22, 279] on icon at bounding box center [23, 279] width 6 height 1
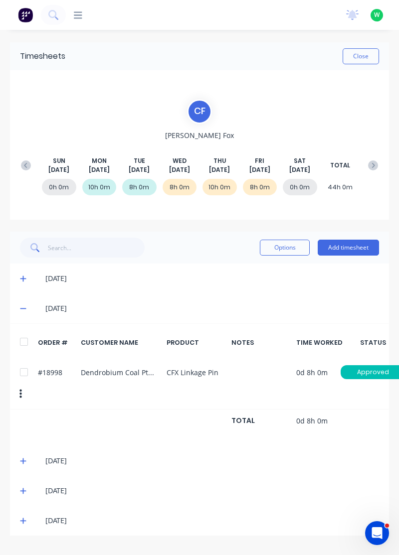
click at [23, 308] on icon at bounding box center [23, 308] width 6 height 1
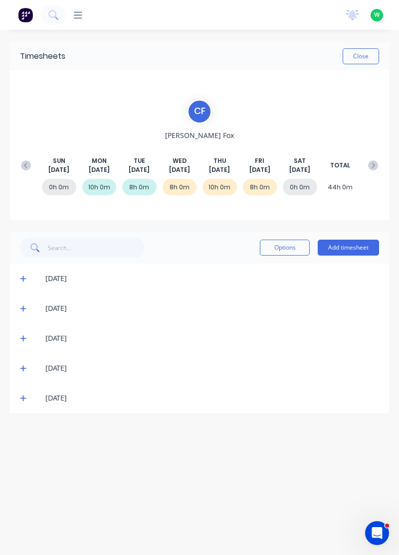
click at [23, 339] on icon at bounding box center [23, 339] width 6 height 6
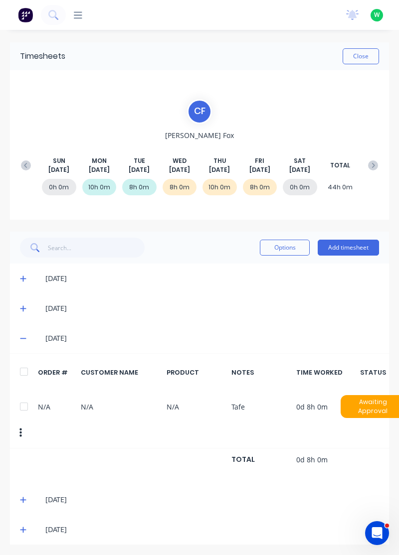
click at [22, 338] on icon at bounding box center [23, 338] width 6 height 1
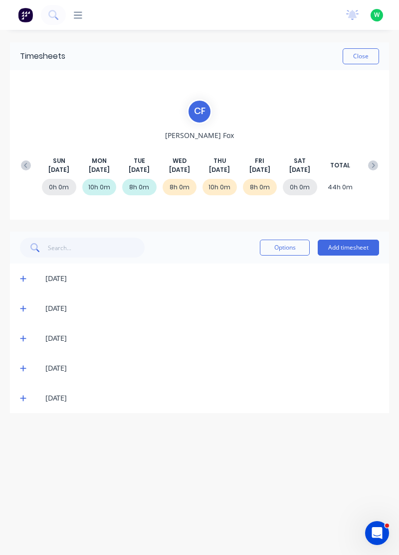
click at [22, 367] on icon at bounding box center [23, 369] width 6 height 6
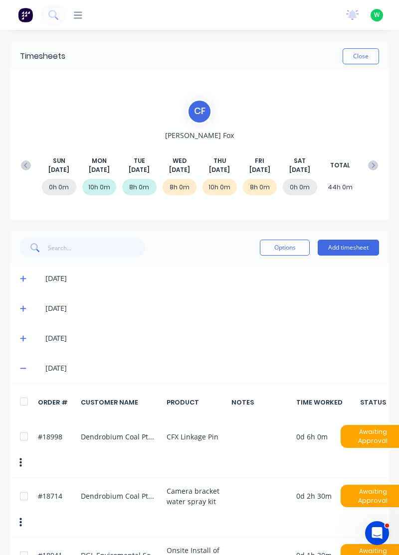
click at [20, 370] on icon at bounding box center [23, 368] width 6 height 7
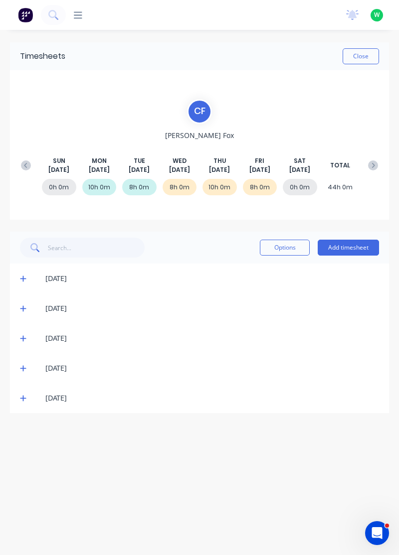
click at [22, 159] on button at bounding box center [26, 165] width 20 height 18
click at [22, 398] on icon at bounding box center [23, 398] width 6 height 7
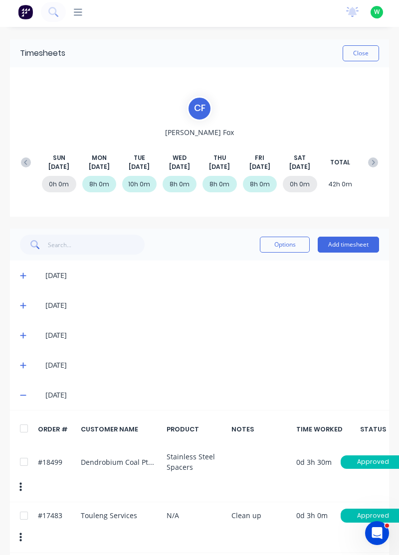
scroll to position [3, 0]
click at [21, 367] on icon at bounding box center [23, 365] width 6 height 7
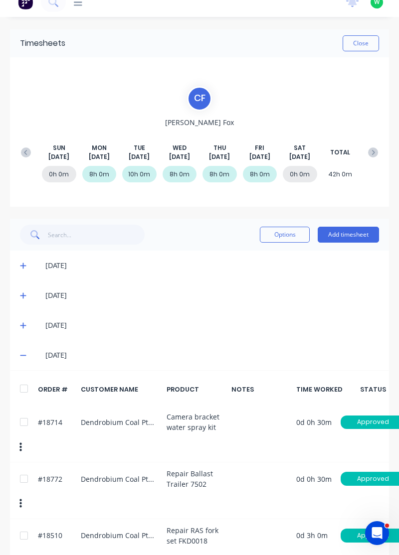
scroll to position [0, 0]
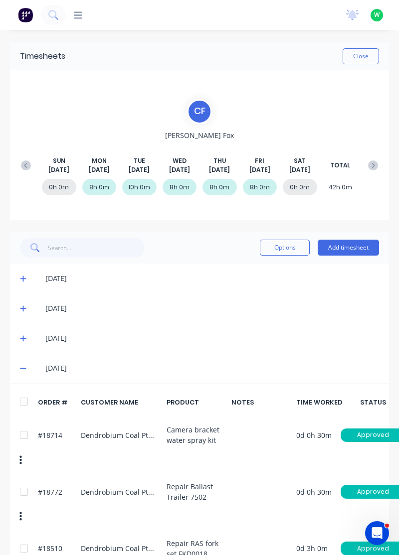
click at [359, 244] on button "Add timesheet" at bounding box center [347, 248] width 61 height 16
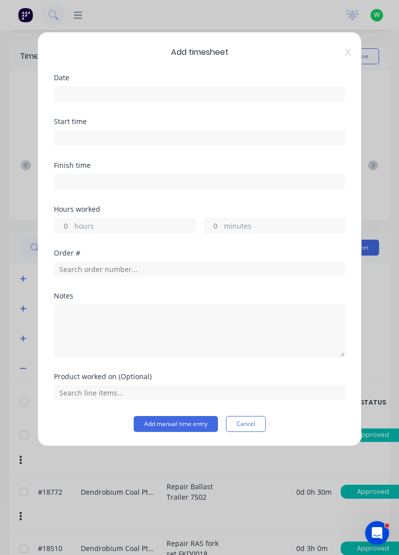
click at [250, 89] on input at bounding box center [199, 94] width 290 height 15
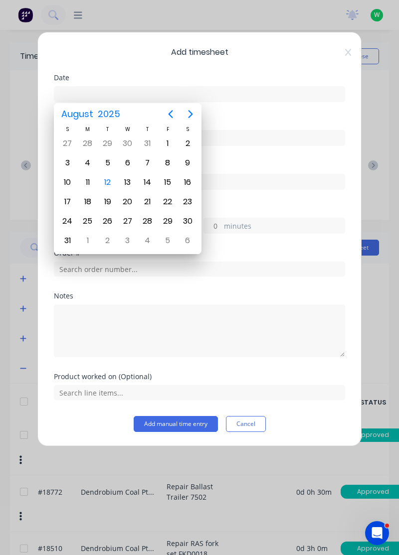
click at [112, 186] on div "12" at bounding box center [107, 182] width 15 height 15
type input "12/08/2025"
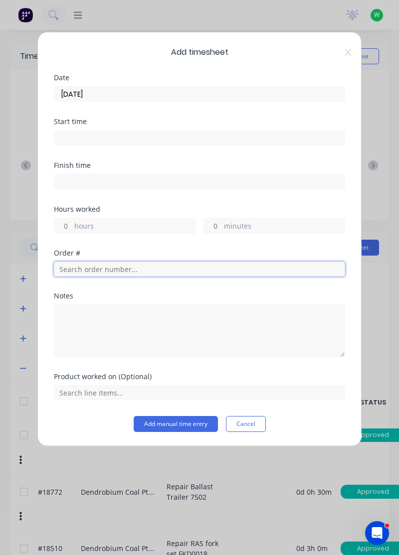
click at [180, 267] on input "text" at bounding box center [199, 269] width 291 height 15
type input "18898"
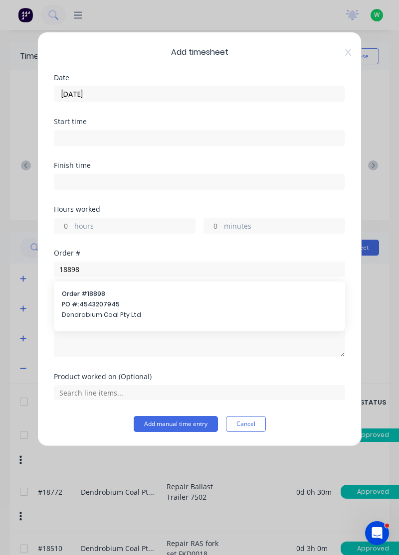
click at [173, 304] on span "PO #: 4543207945" at bounding box center [199, 304] width 275 height 9
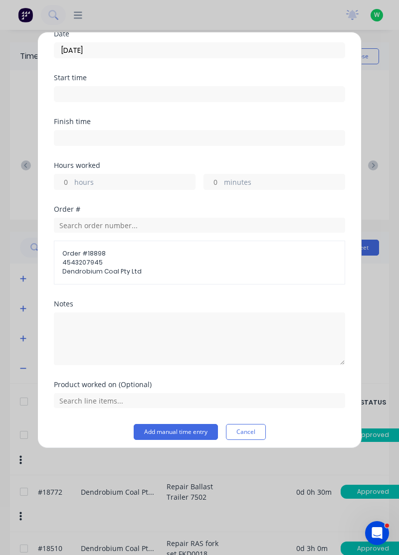
scroll to position [44, 0]
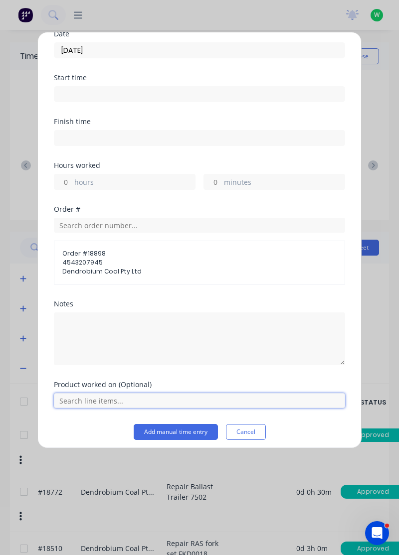
click at [169, 397] on input "text" at bounding box center [199, 400] width 291 height 15
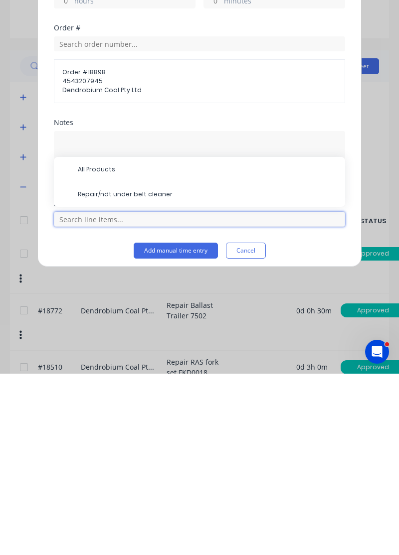
scroll to position [30, 0]
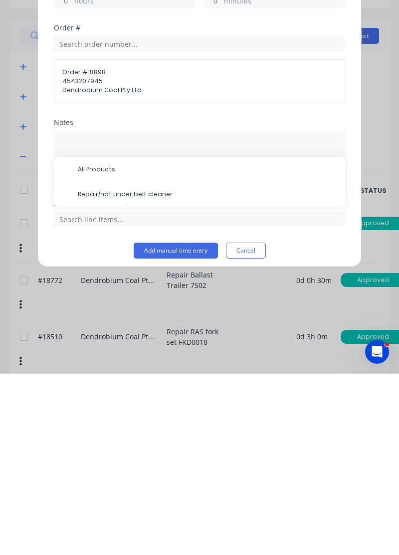
click at [159, 371] on span "Repair/ndt under belt cleaner" at bounding box center [207, 375] width 259 height 9
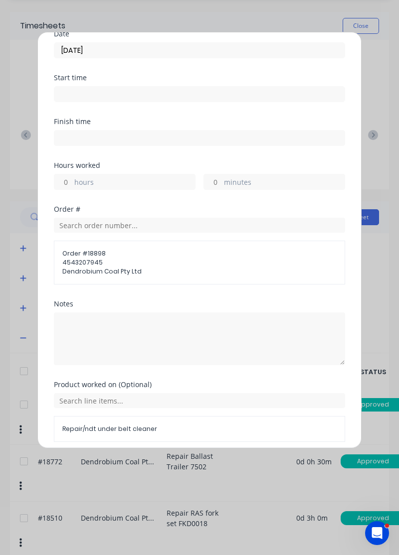
click at [156, 177] on label "hours" at bounding box center [134, 183] width 121 height 12
click at [72, 177] on input "hours" at bounding box center [62, 181] width 17 height 15
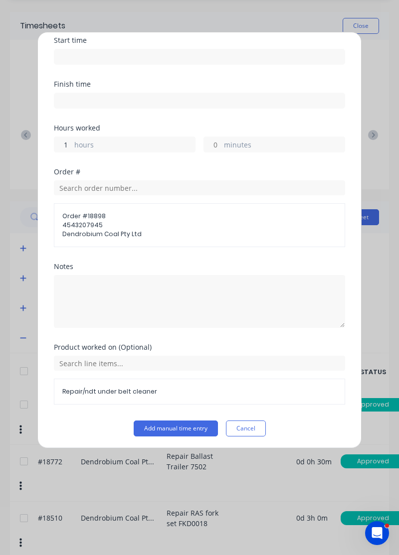
type input "1"
click at [378, 287] on div "Add timesheet Date 12/08/2025 Start time Finish time Hours worked 1 hours minut…" at bounding box center [199, 277] width 399 height 555
click at [188, 427] on button "Add manual time entry" at bounding box center [176, 429] width 84 height 16
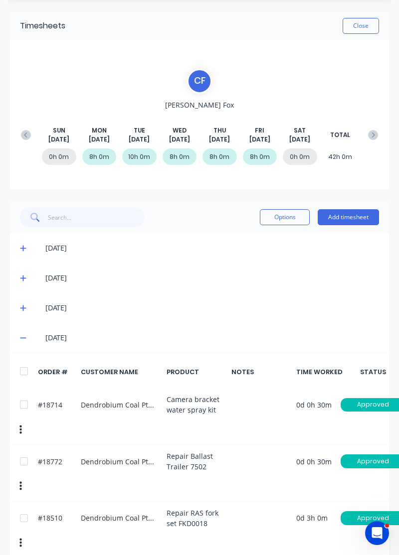
click at [369, 134] on icon at bounding box center [373, 135] width 10 height 10
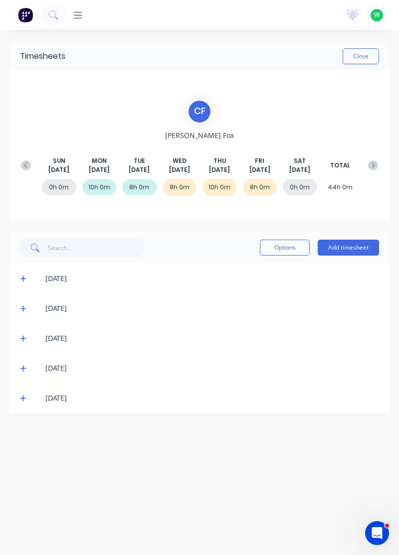
scroll to position [0, 0]
click at [365, 160] on button at bounding box center [373, 165] width 20 height 18
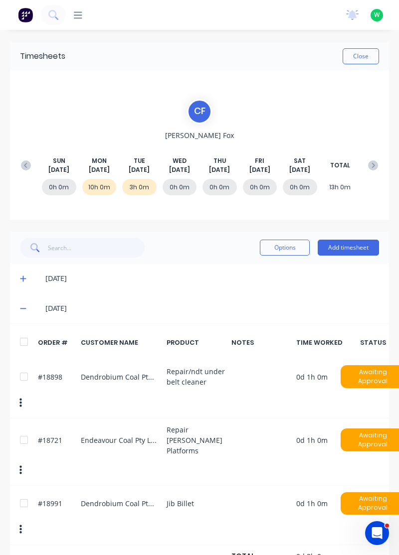
click at [23, 313] on span at bounding box center [24, 308] width 9 height 10
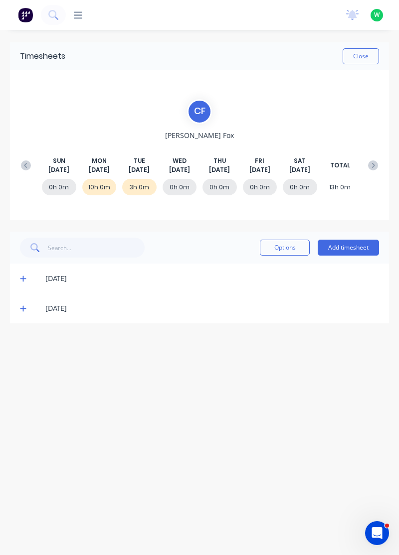
click at [359, 245] on button "Add timesheet" at bounding box center [347, 248] width 61 height 16
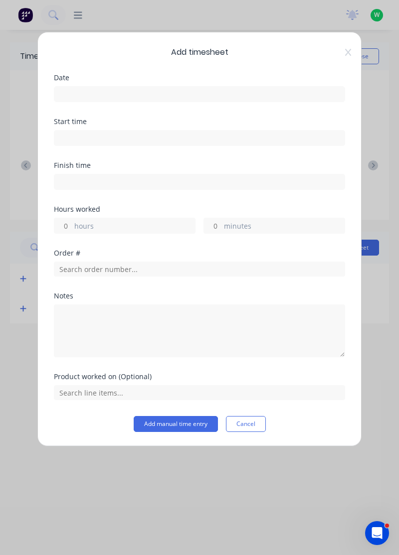
click at [241, 94] on input at bounding box center [199, 94] width 290 height 15
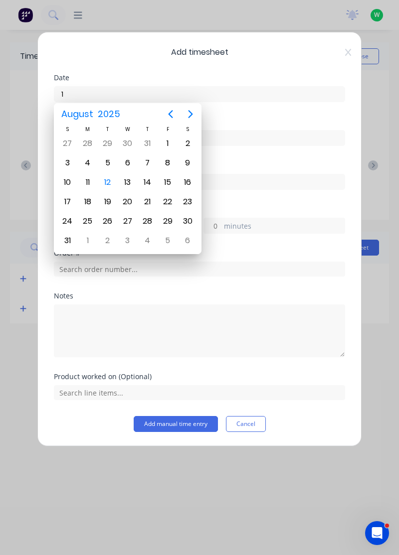
click at [108, 184] on div "12" at bounding box center [107, 182] width 15 height 15
type input "12/08/2025"
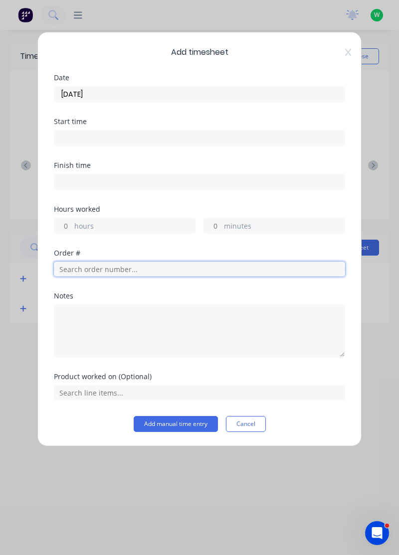
click at [214, 264] on input "text" at bounding box center [199, 269] width 291 height 15
type input "19003"
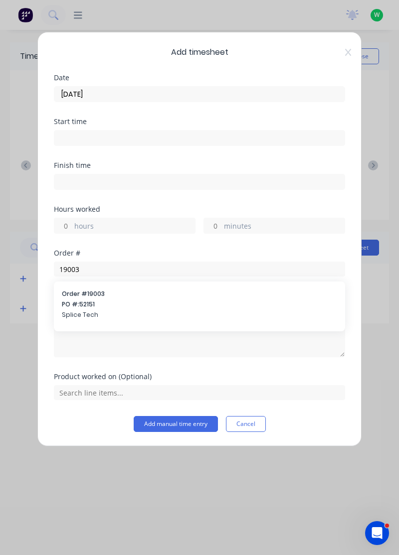
click at [148, 297] on div "Order # 19003 PO #: 52151 Splice Tech" at bounding box center [199, 306] width 275 height 32
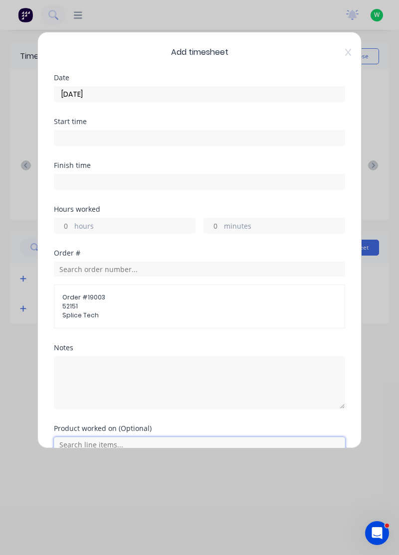
click at [186, 442] on input "text" at bounding box center [199, 444] width 291 height 15
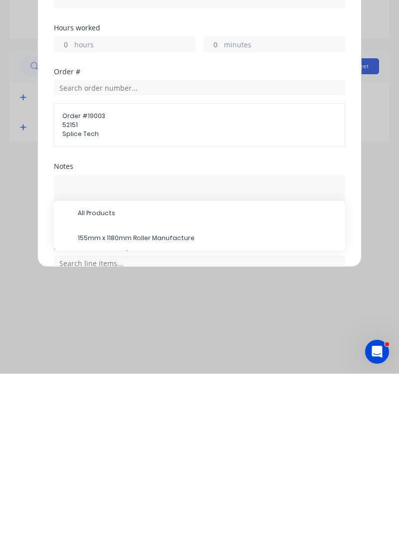
click at [201, 422] on span "155mm x 1180mm Roller Manufacture" at bounding box center [207, 419] width 259 height 9
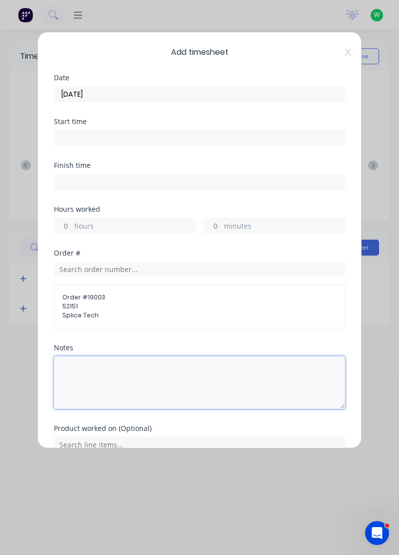
click at [170, 375] on textarea at bounding box center [199, 382] width 291 height 53
type textarea "T"
type textarea "Mechinh shell"
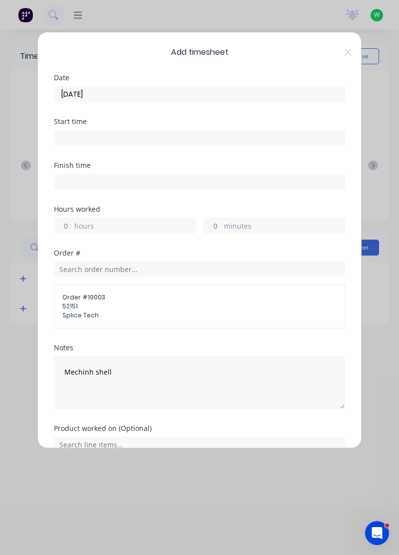
click at [154, 221] on label "hours" at bounding box center [134, 227] width 121 height 12
click at [72, 220] on input "hours" at bounding box center [62, 225] width 17 height 15
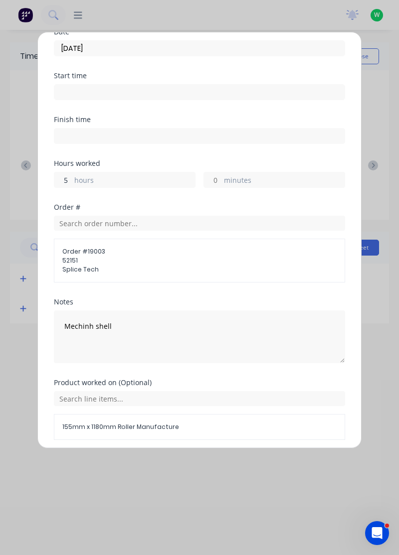
type input "5"
click at [370, 340] on div "Add timesheet Date 12/08/2025 Start time Finish time Hours worked 5 hours minut…" at bounding box center [199, 277] width 399 height 555
click at [190, 462] on button "Add manual time entry" at bounding box center [176, 464] width 84 height 16
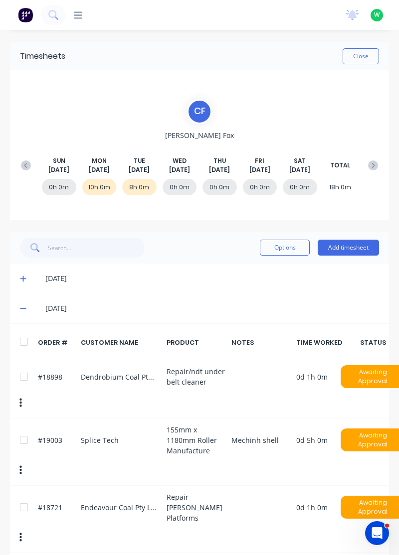
scroll to position [34, 0]
